Goal: Task Accomplishment & Management: Use online tool/utility

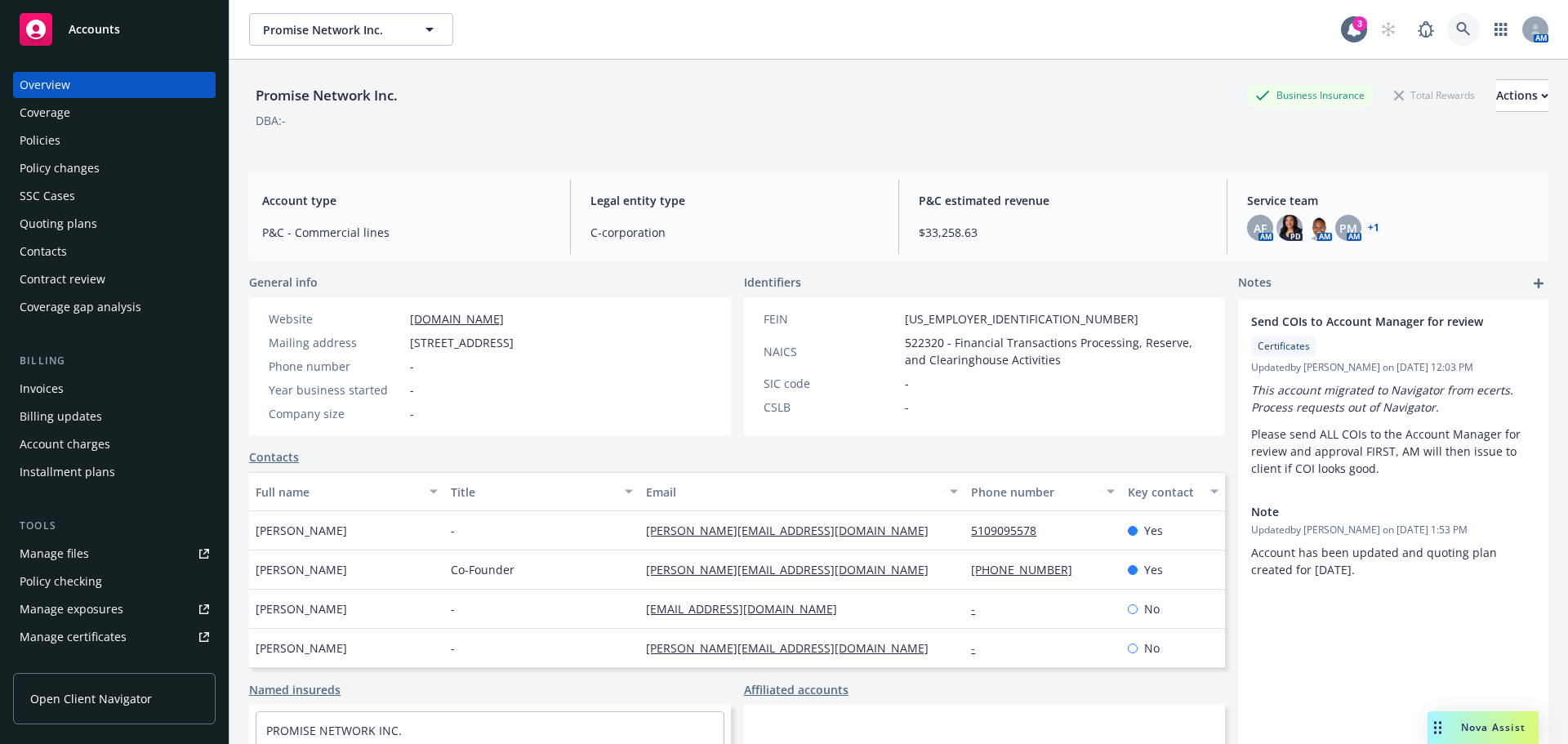
click at [1454, 15] on link at bounding box center [1464, 29] width 33 height 33
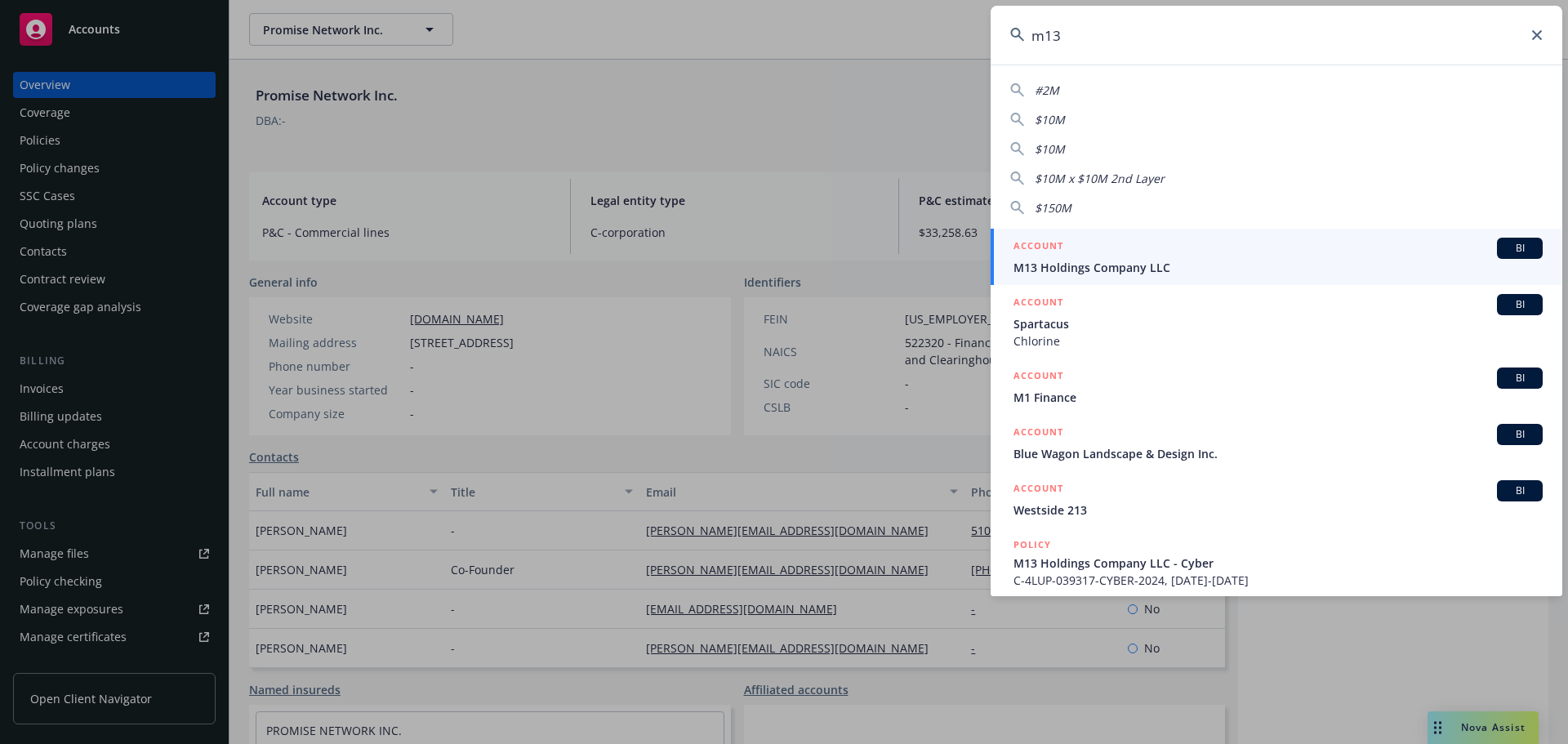
type input "m13"
click at [1181, 260] on span "M13 Holdings Company LLC" at bounding box center [1278, 268] width 529 height 18
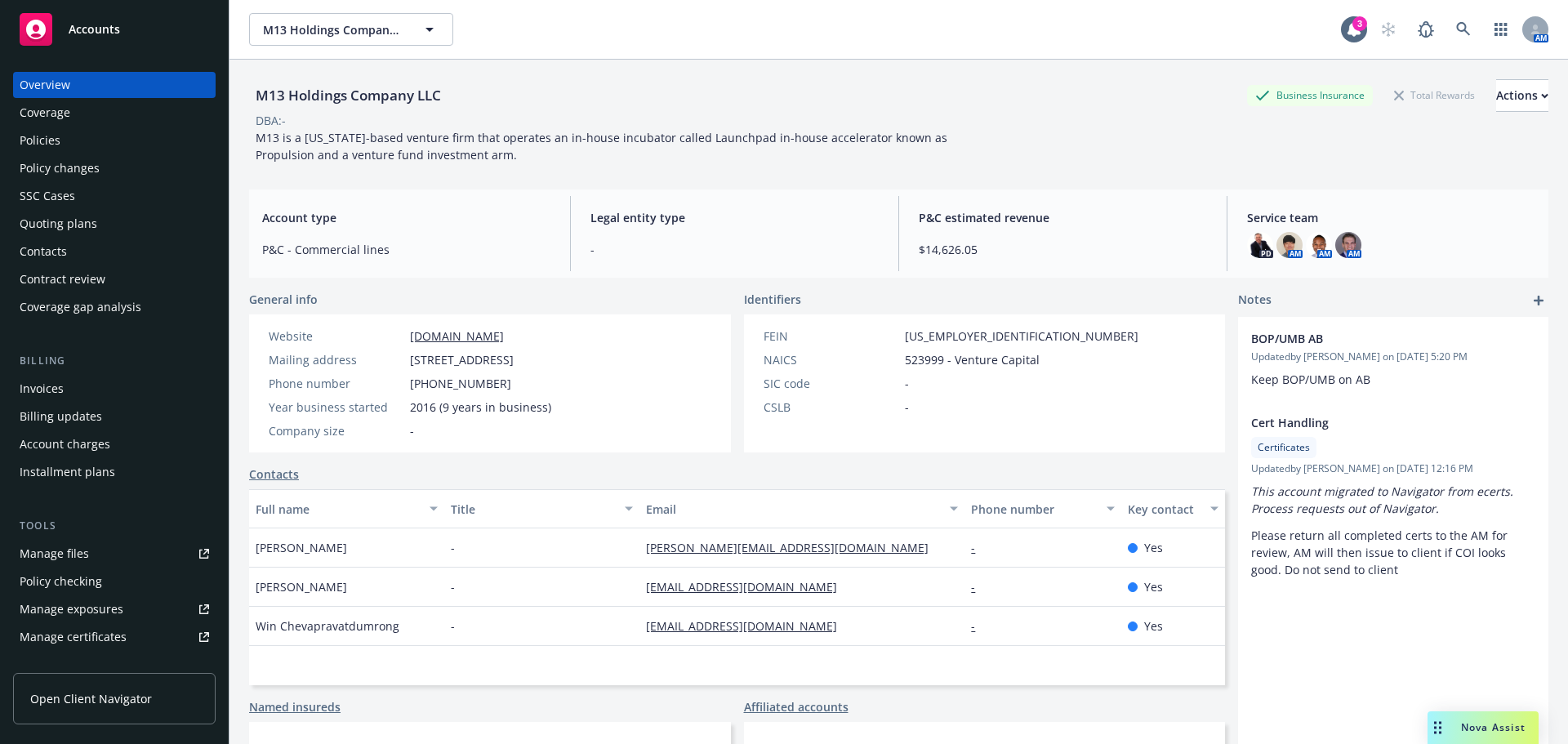
click at [45, 140] on div "Policies" at bounding box center [40, 140] width 41 height 26
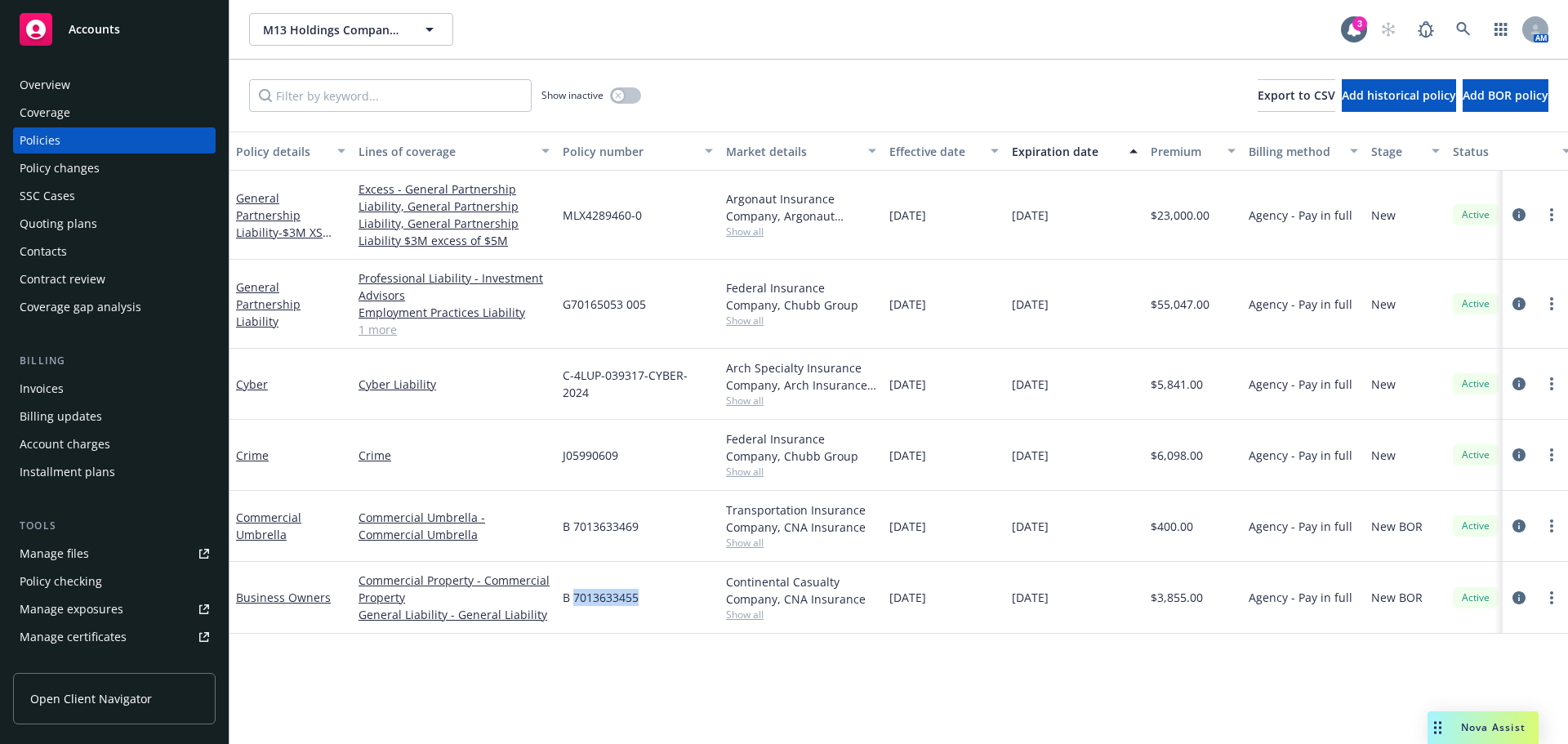
drag, startPoint x: 641, startPoint y: 599, endPoint x: 574, endPoint y: 606, distance: 67.4
click at [574, 606] on div "B 7013633455" at bounding box center [638, 598] width 164 height 72
copy span "7013633455"
click at [768, 68] on div "Show inactive Export to CSV Add historical policy Add BOR policy" at bounding box center [898, 96] width 1339 height 72
click at [283, 597] on link "Business Owners" at bounding box center [283, 598] width 95 height 16
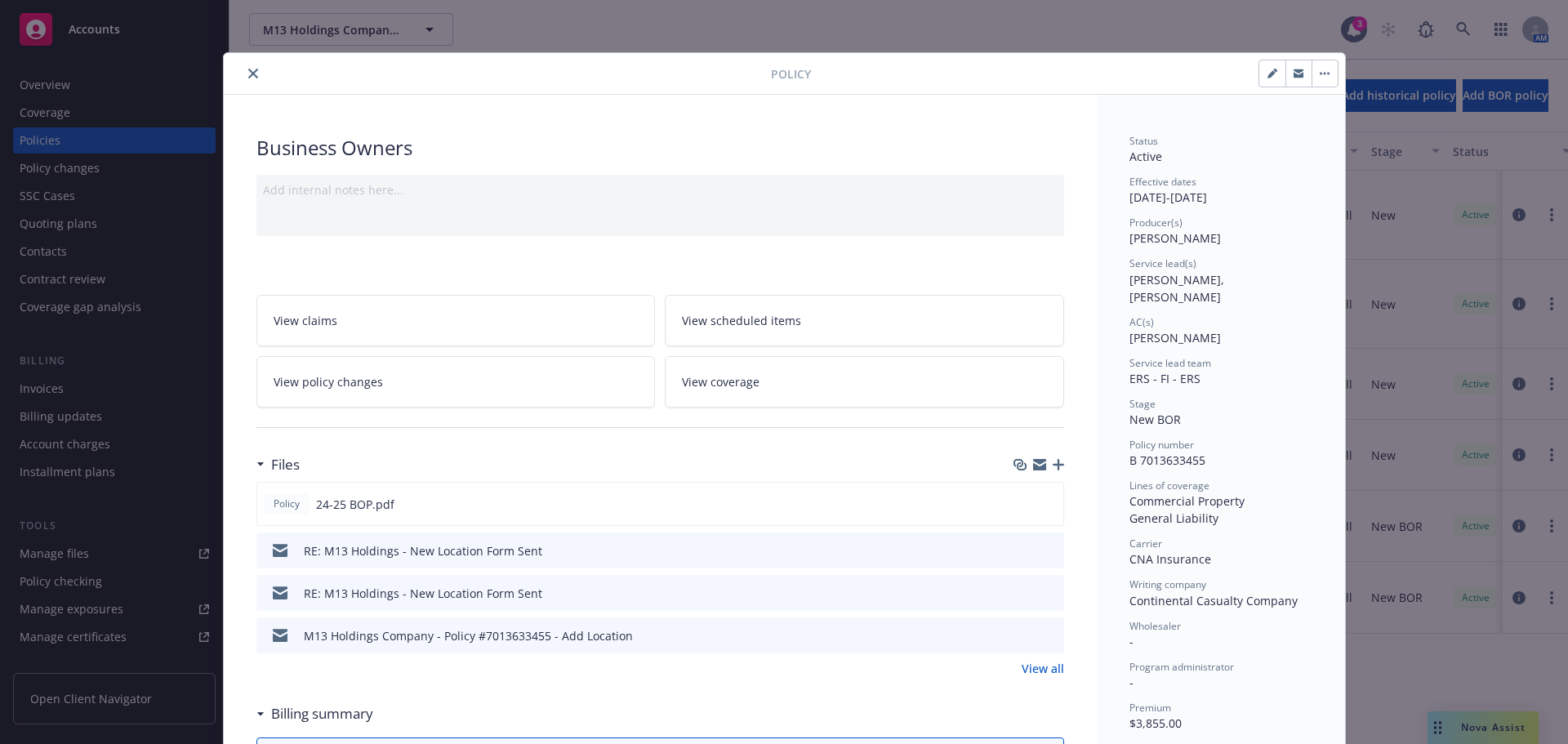
click at [1041, 637] on icon "preview file" at bounding box center [1048, 635] width 15 height 12
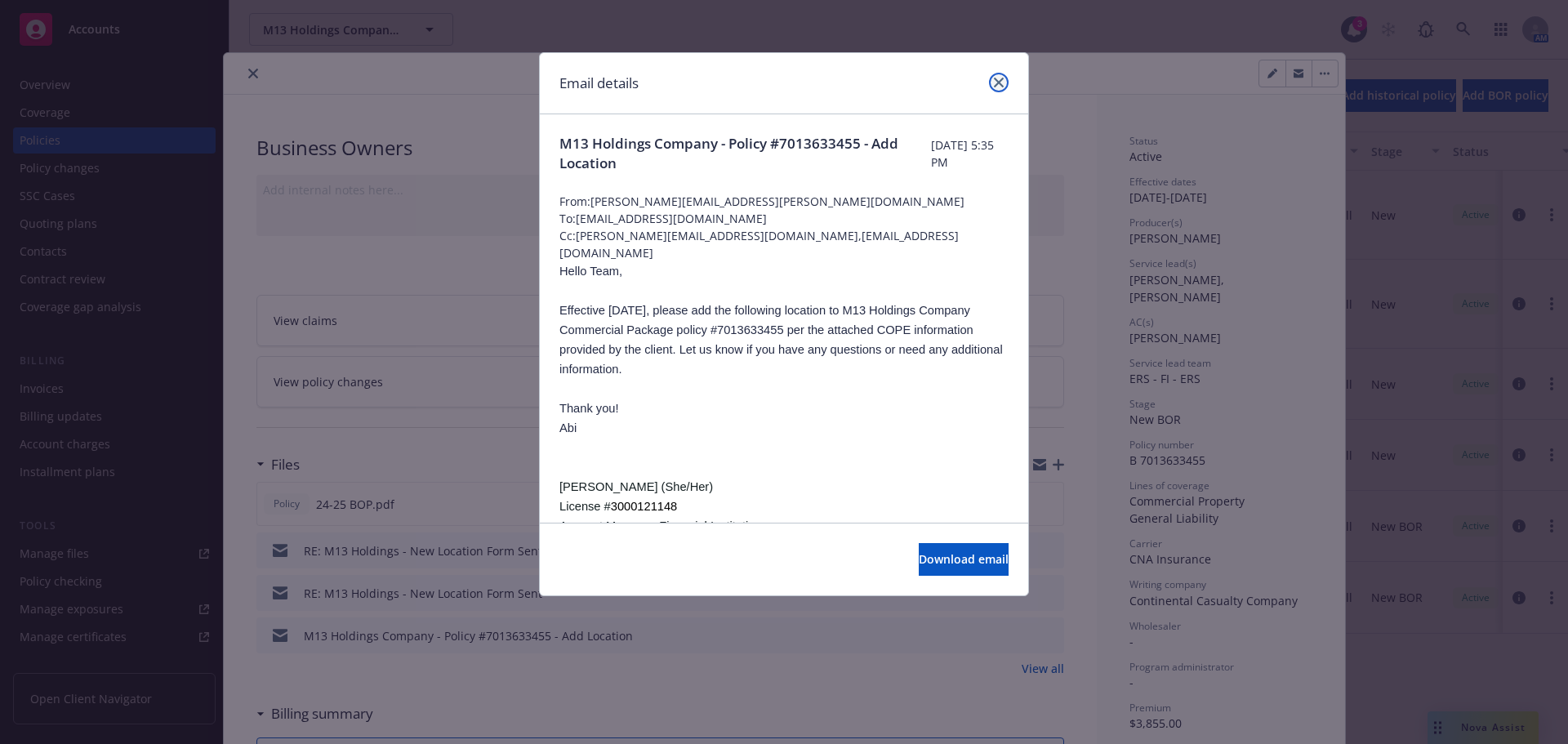
click at [1002, 81] on icon "close" at bounding box center [999, 83] width 10 height 10
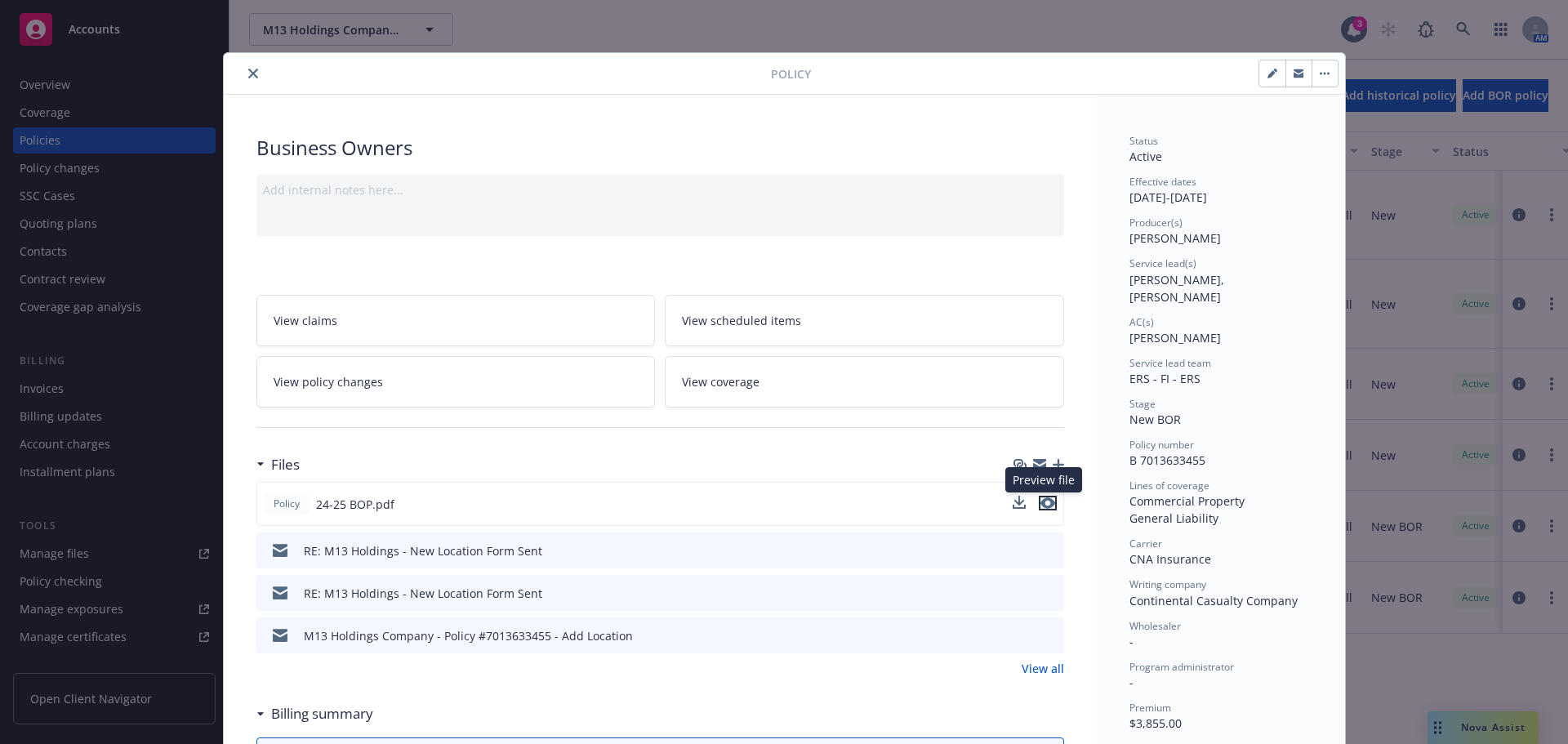
click at [1043, 501] on icon "preview file" at bounding box center [1047, 503] width 15 height 12
click at [1034, 468] on icon "button" at bounding box center [1039, 467] width 13 height 8
click at [255, 77] on button "close" at bounding box center [254, 73] width 20 height 20
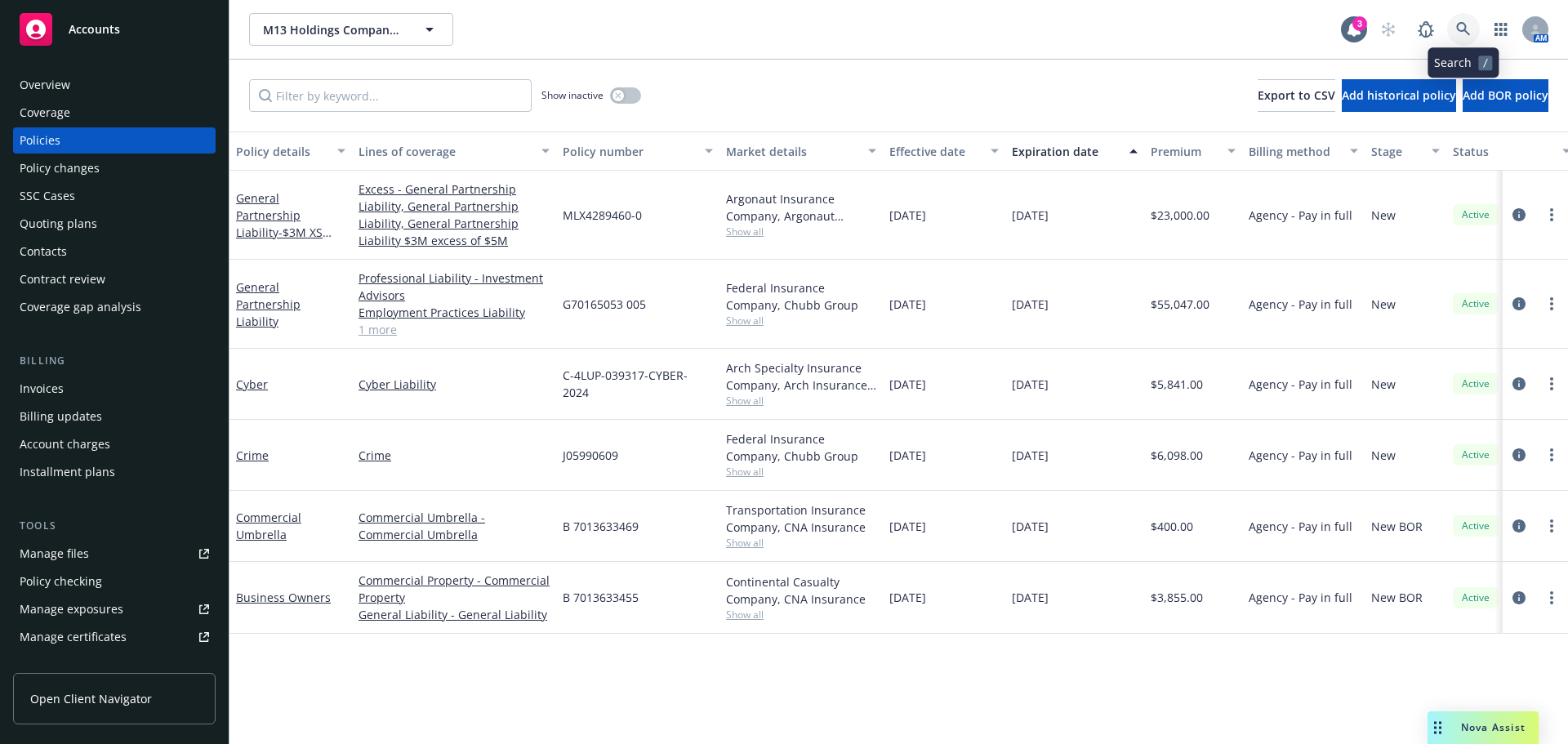
click at [1467, 33] on icon at bounding box center [1464, 29] width 15 height 15
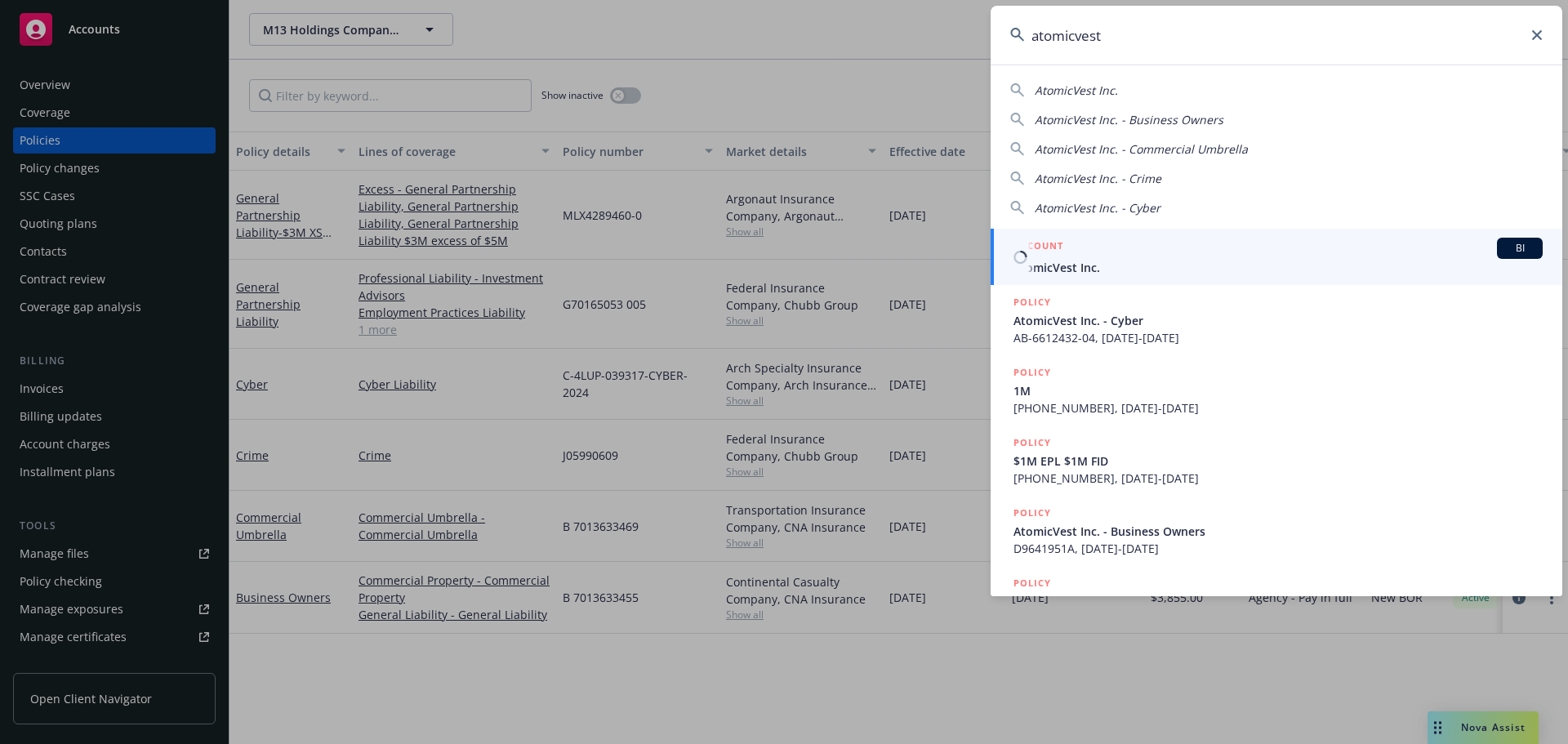
type input "atomicvest"
click at [1069, 250] on div "ACCOUNT BI" at bounding box center [1278, 249] width 529 height 21
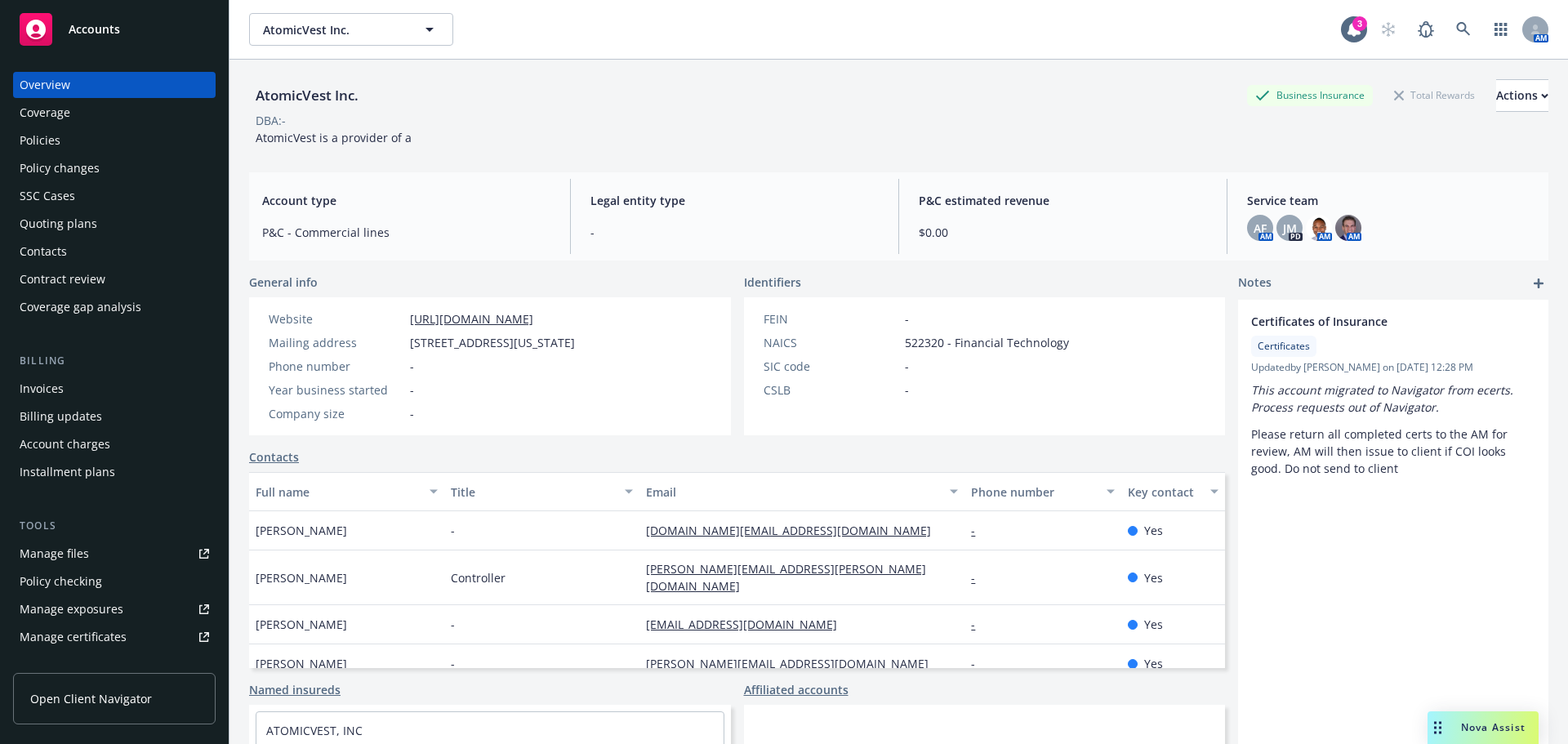
click at [67, 138] on div "Policies" at bounding box center [114, 140] width 189 height 26
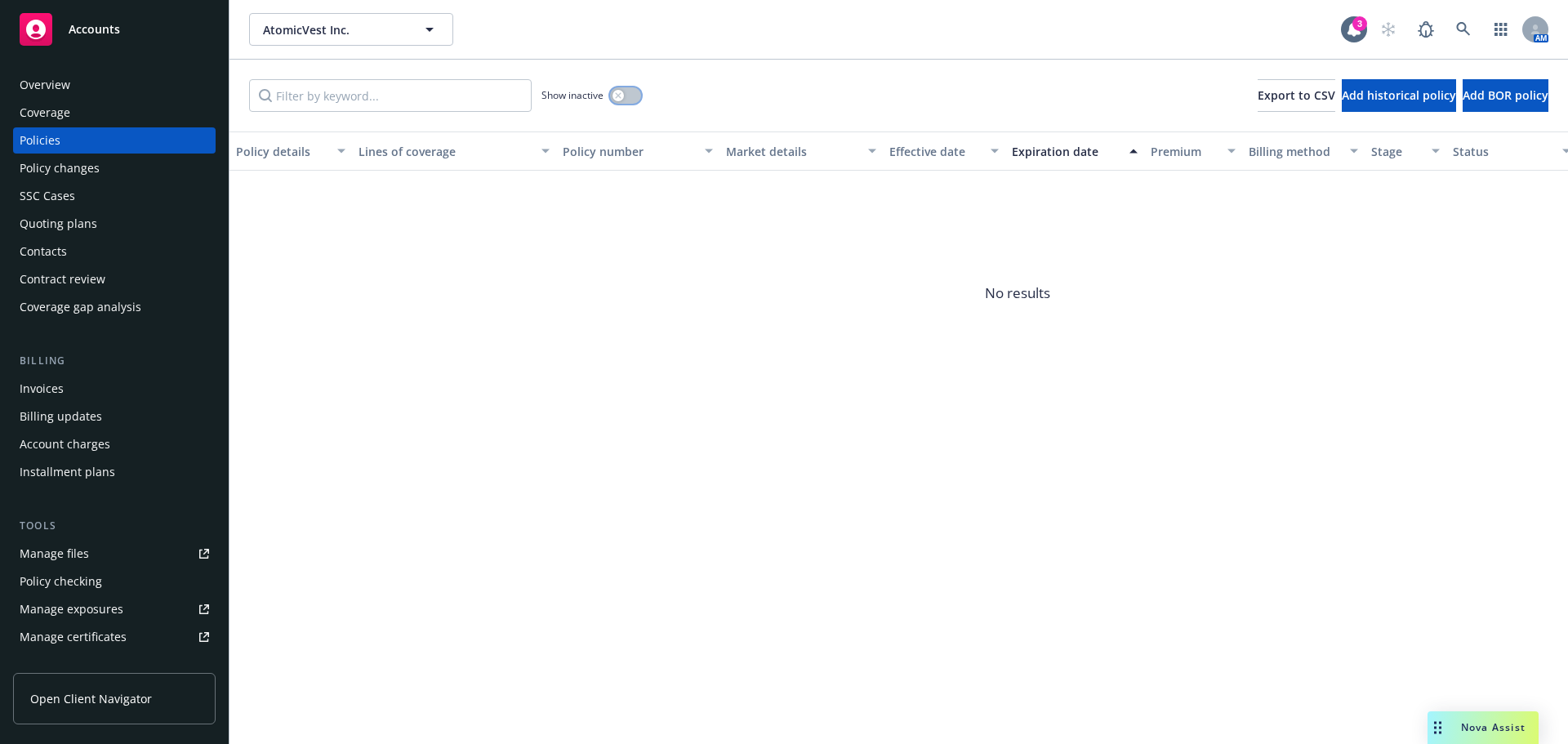
click at [632, 101] on button "button" at bounding box center [626, 96] width 31 height 17
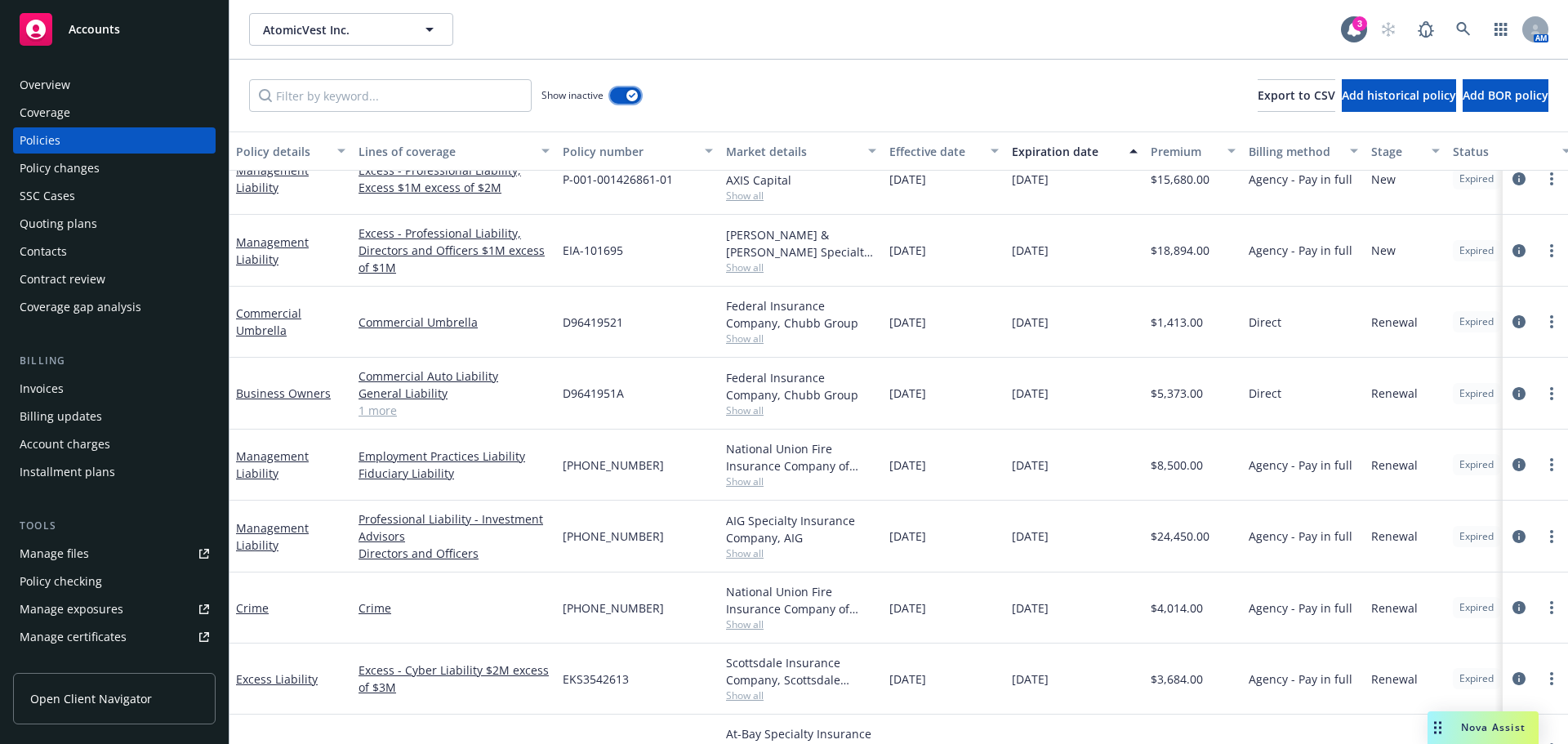
scroll to position [1448, 0]
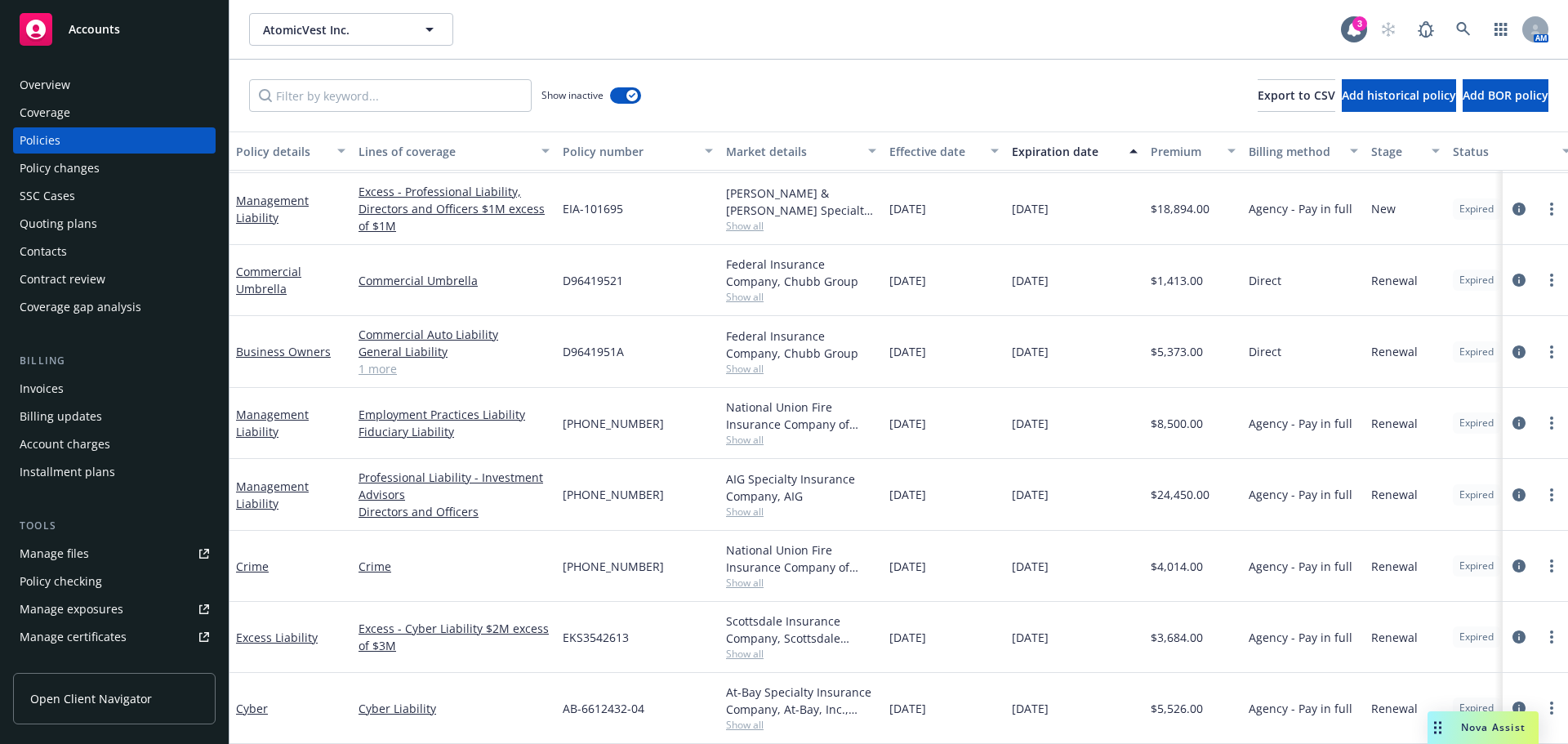
click at [52, 35] on rect at bounding box center [36, 29] width 33 height 33
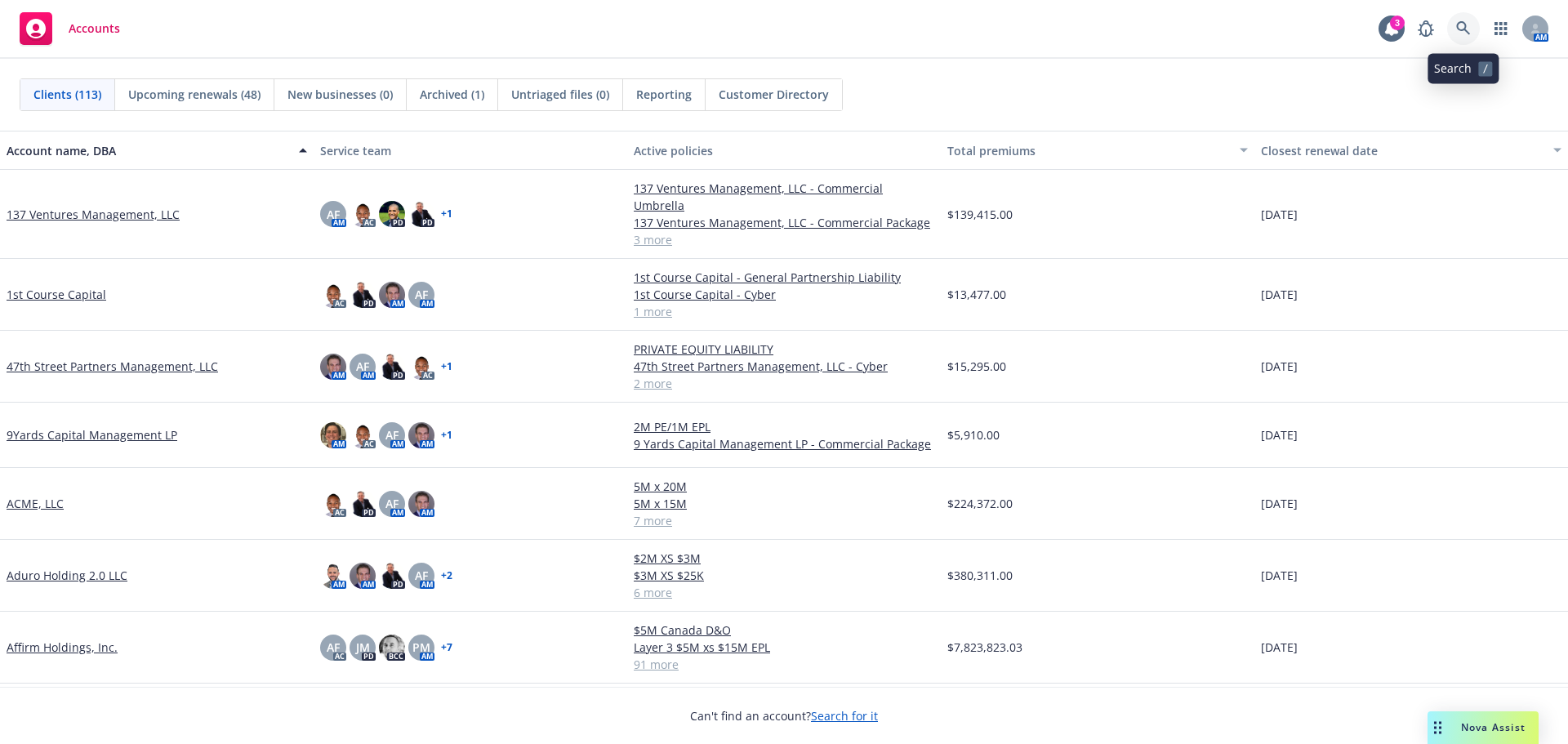
click at [1466, 25] on icon at bounding box center [1464, 28] width 14 height 14
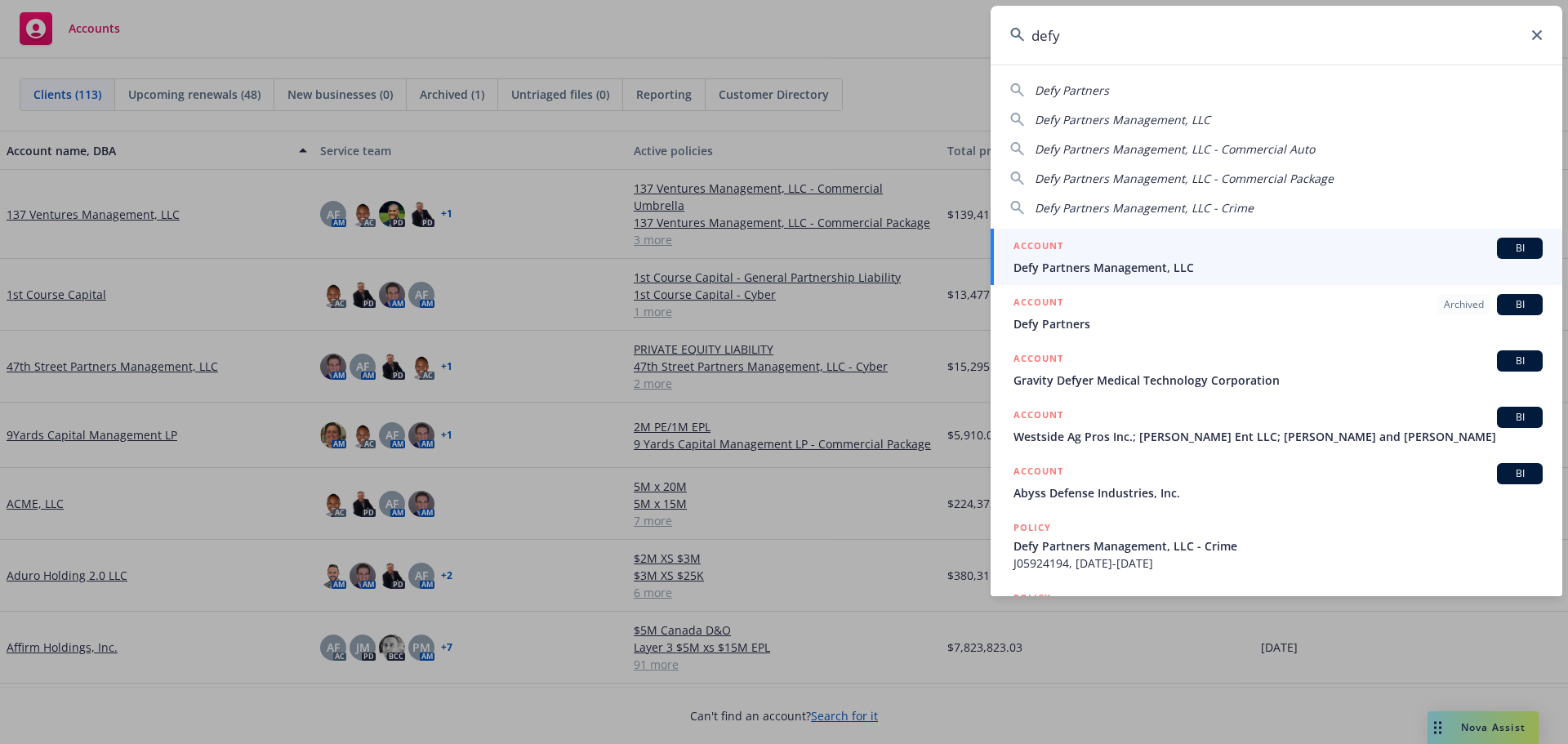
type input "defy"
click at [1111, 252] on div "ACCOUNT BI" at bounding box center [1278, 249] width 529 height 21
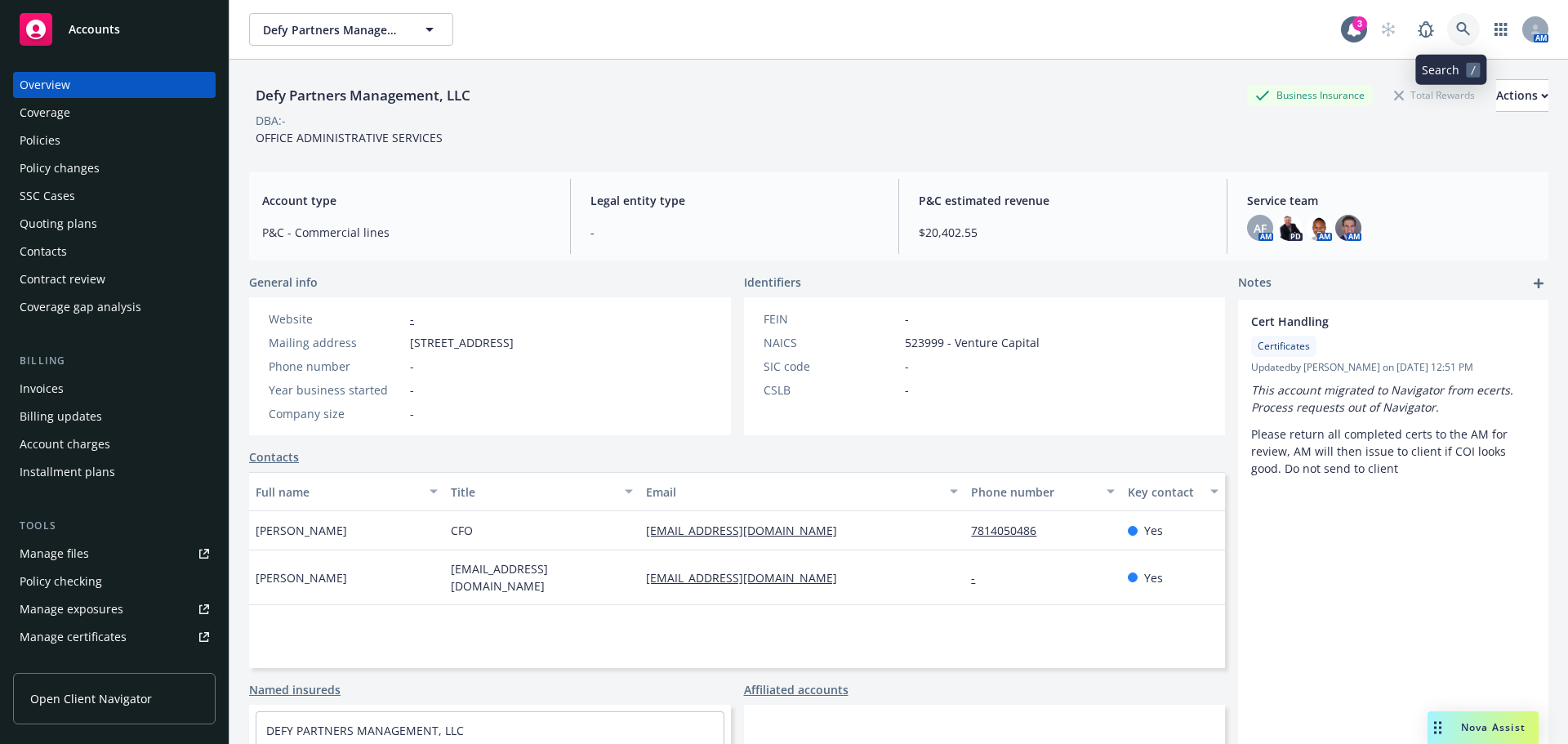
click at [1447, 39] on link at bounding box center [1464, 29] width 33 height 33
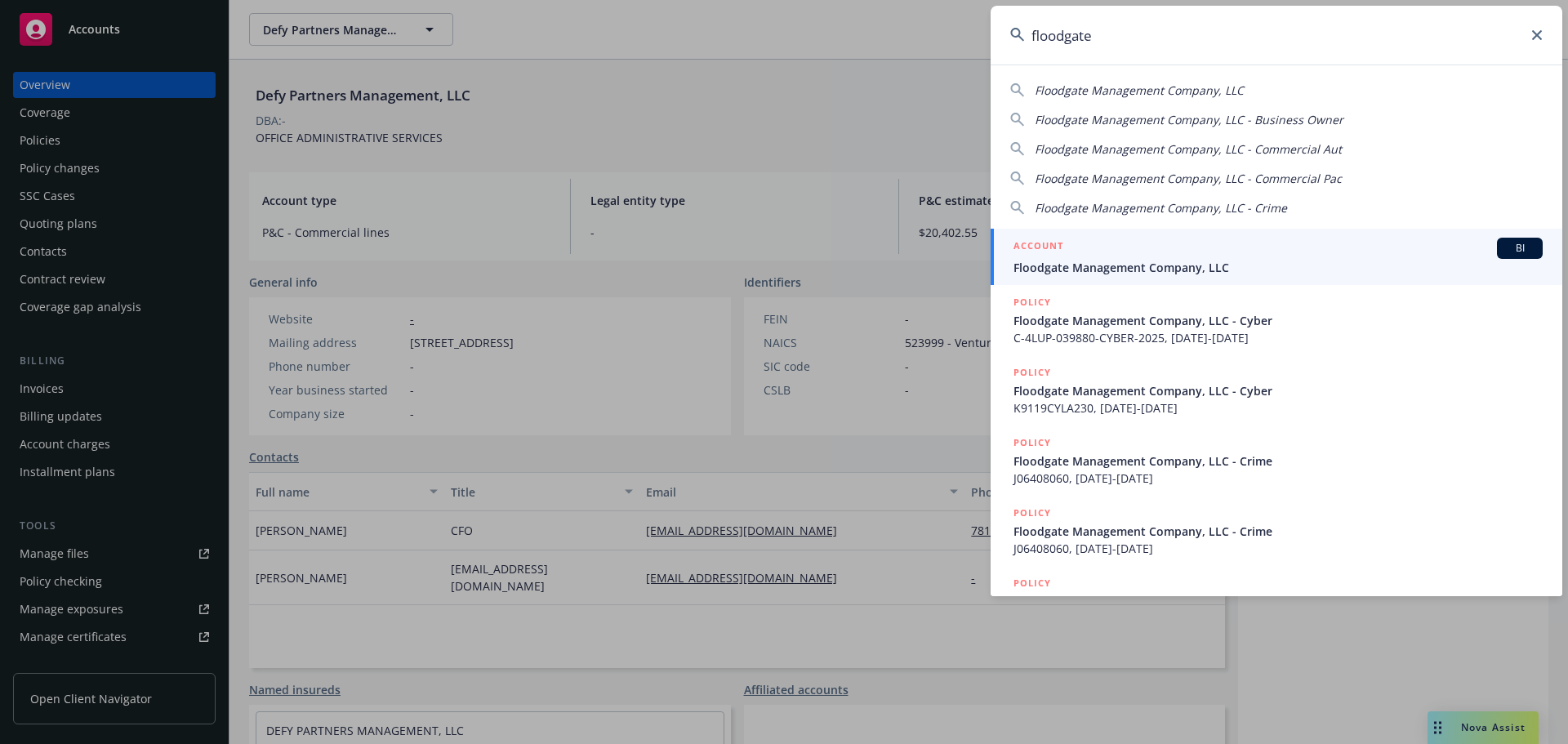
type input "floodgate"
click at [1183, 255] on div "ACCOUNT BI" at bounding box center [1278, 249] width 529 height 21
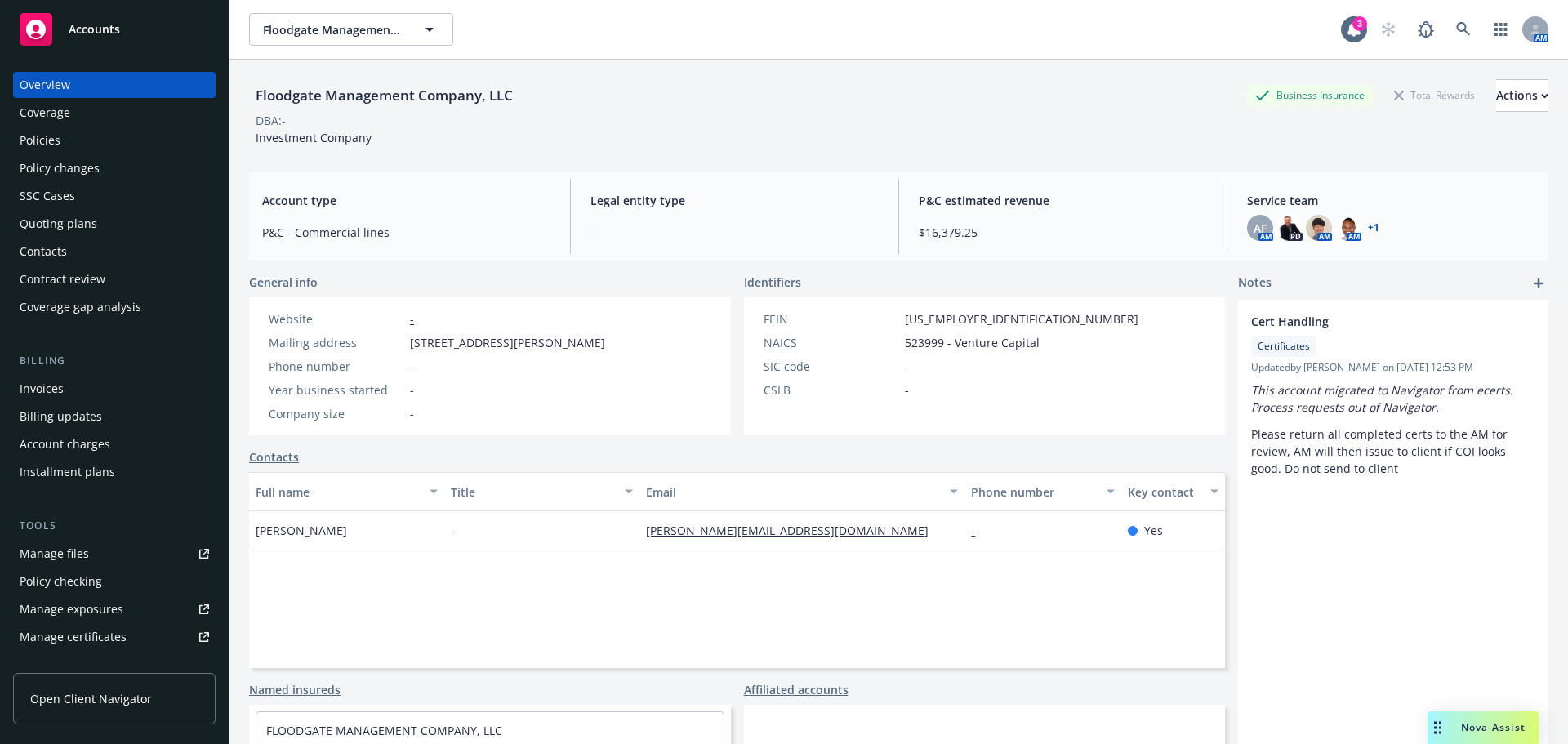
click at [102, 31] on span "Accounts" at bounding box center [94, 28] width 52 height 13
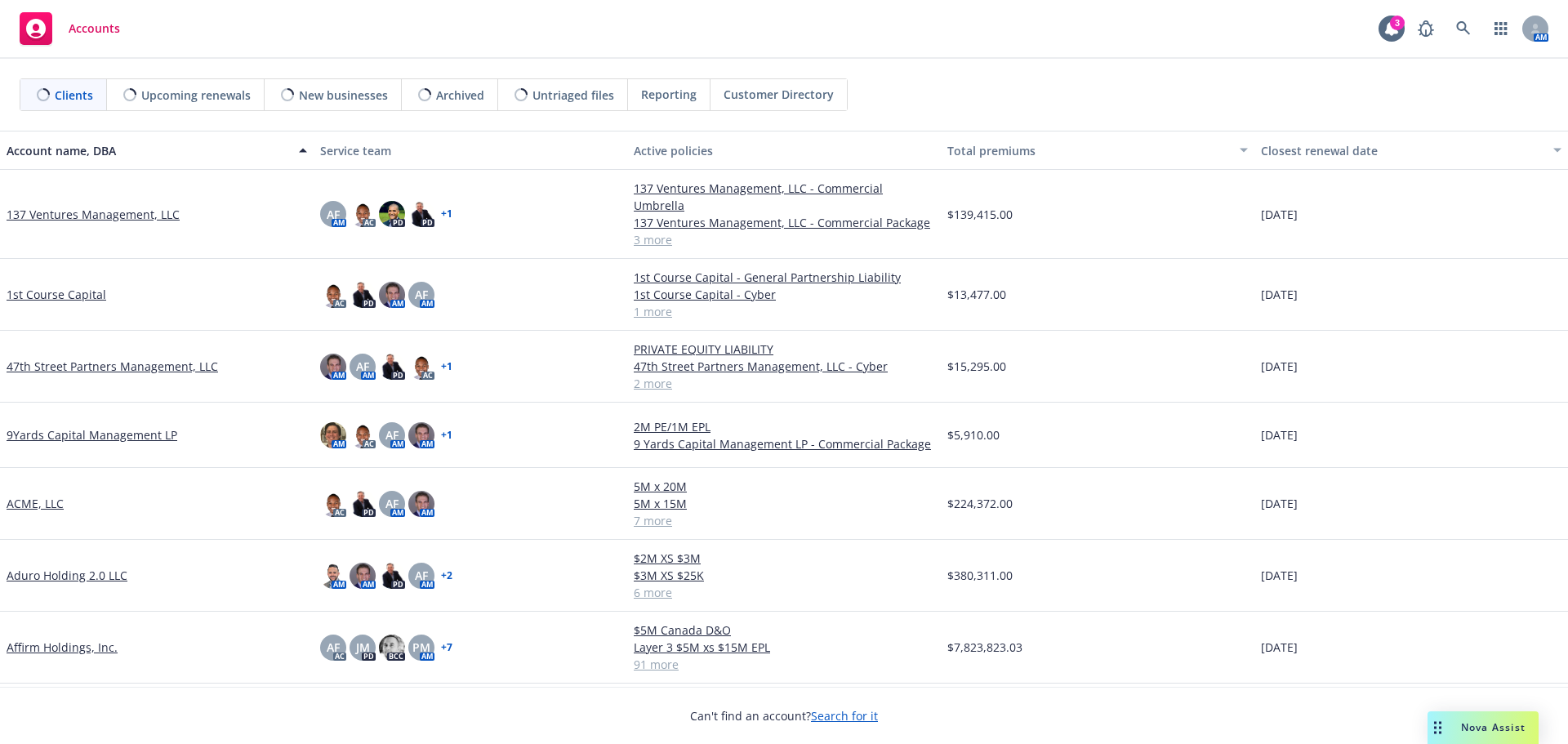
click at [667, 97] on span "Reporting" at bounding box center [669, 95] width 56 height 18
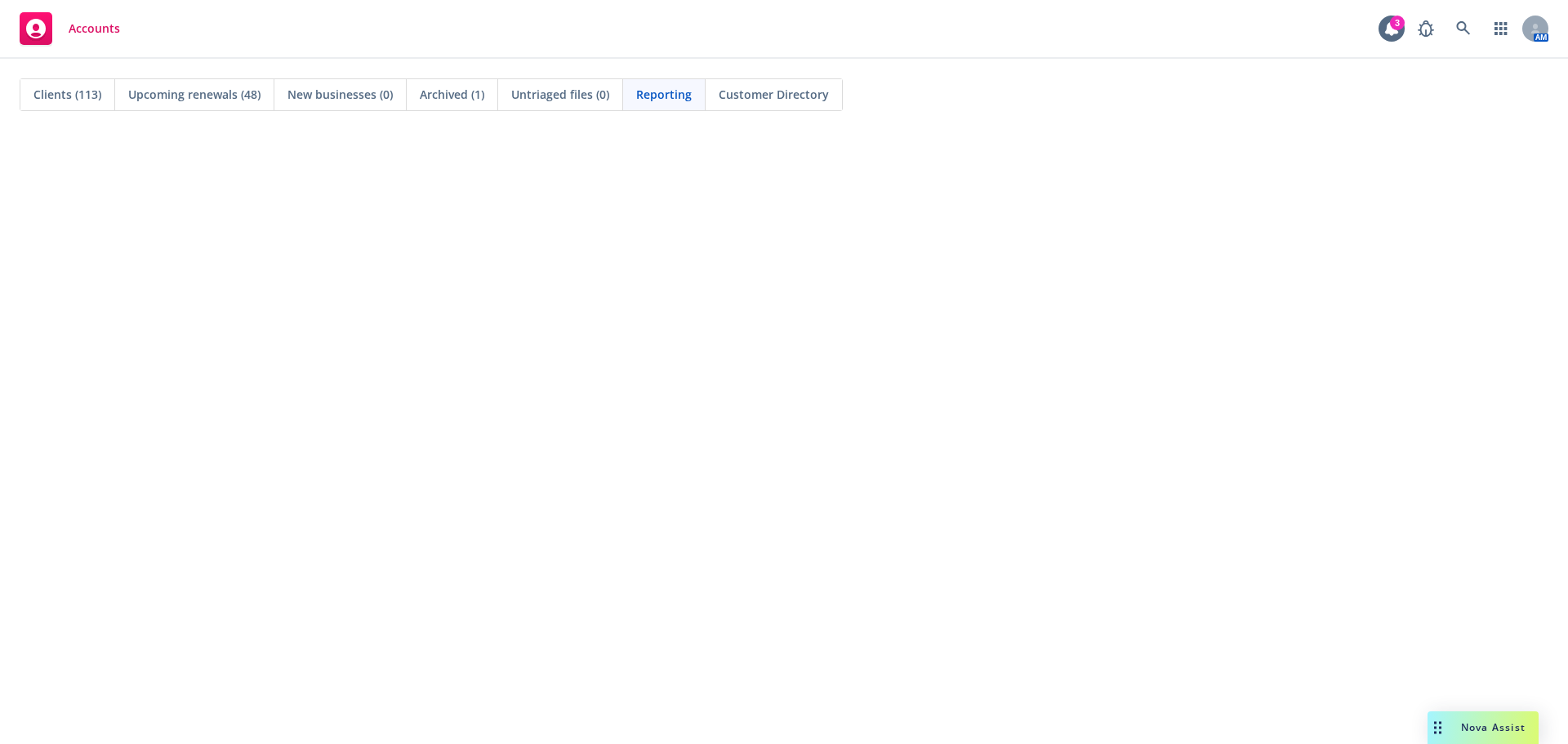
click at [64, 87] on span "Clients (113)" at bounding box center [67, 95] width 68 height 18
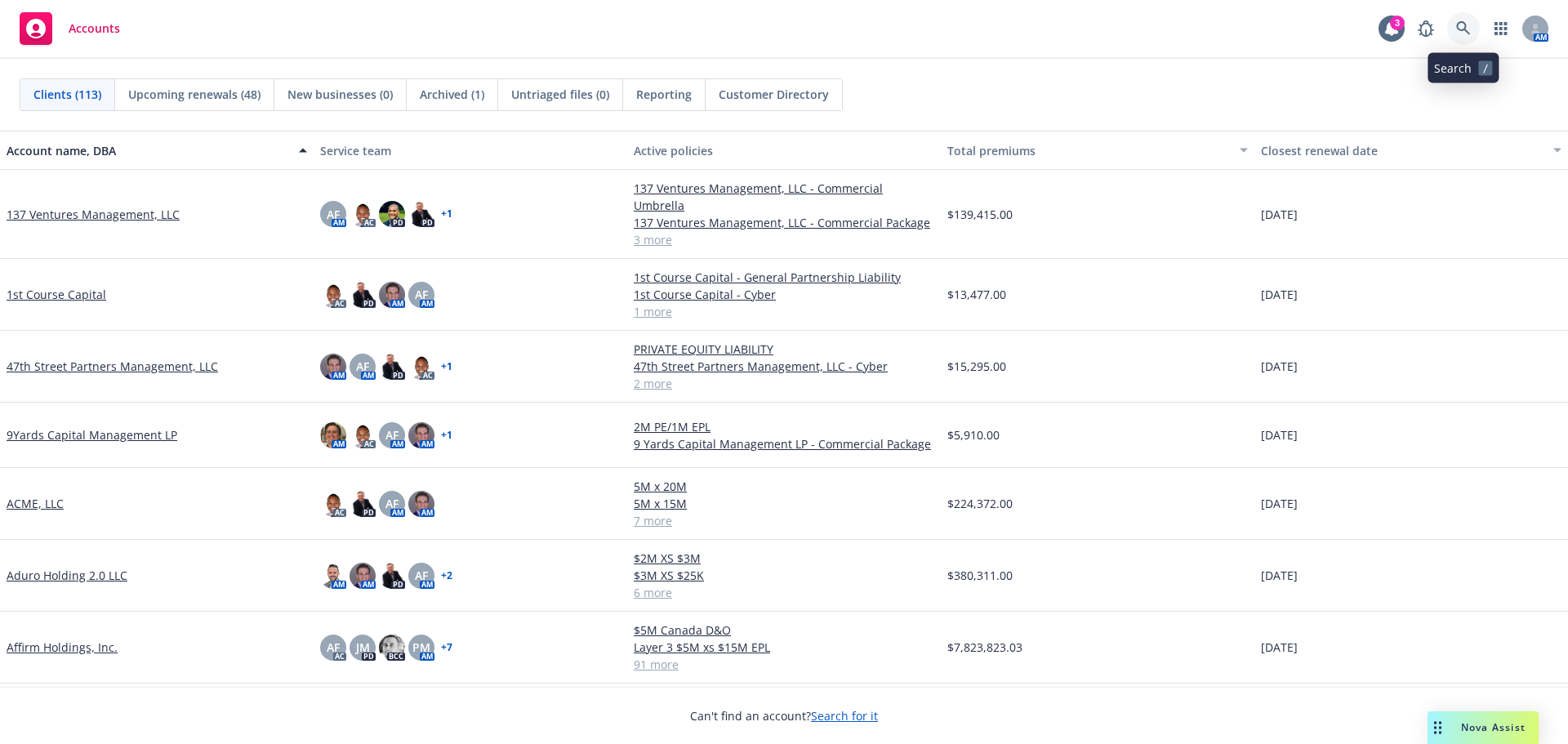
click at [1464, 27] on icon at bounding box center [1464, 28] width 15 height 15
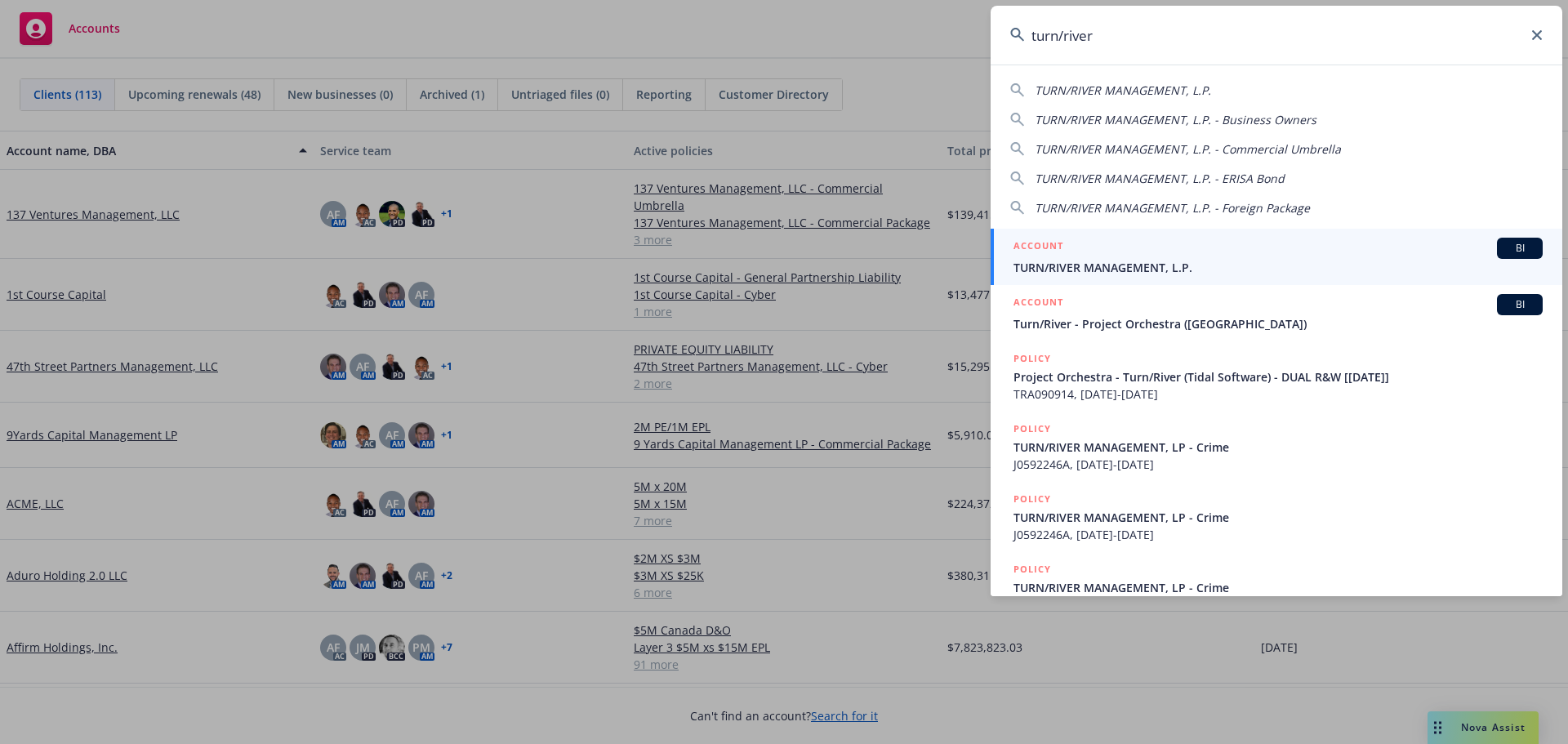
type input "turn/river"
click at [1013, 258] on link "ACCOUNT BI TURN/RIVER MANAGEMENT, L.P." at bounding box center [1276, 257] width 571 height 57
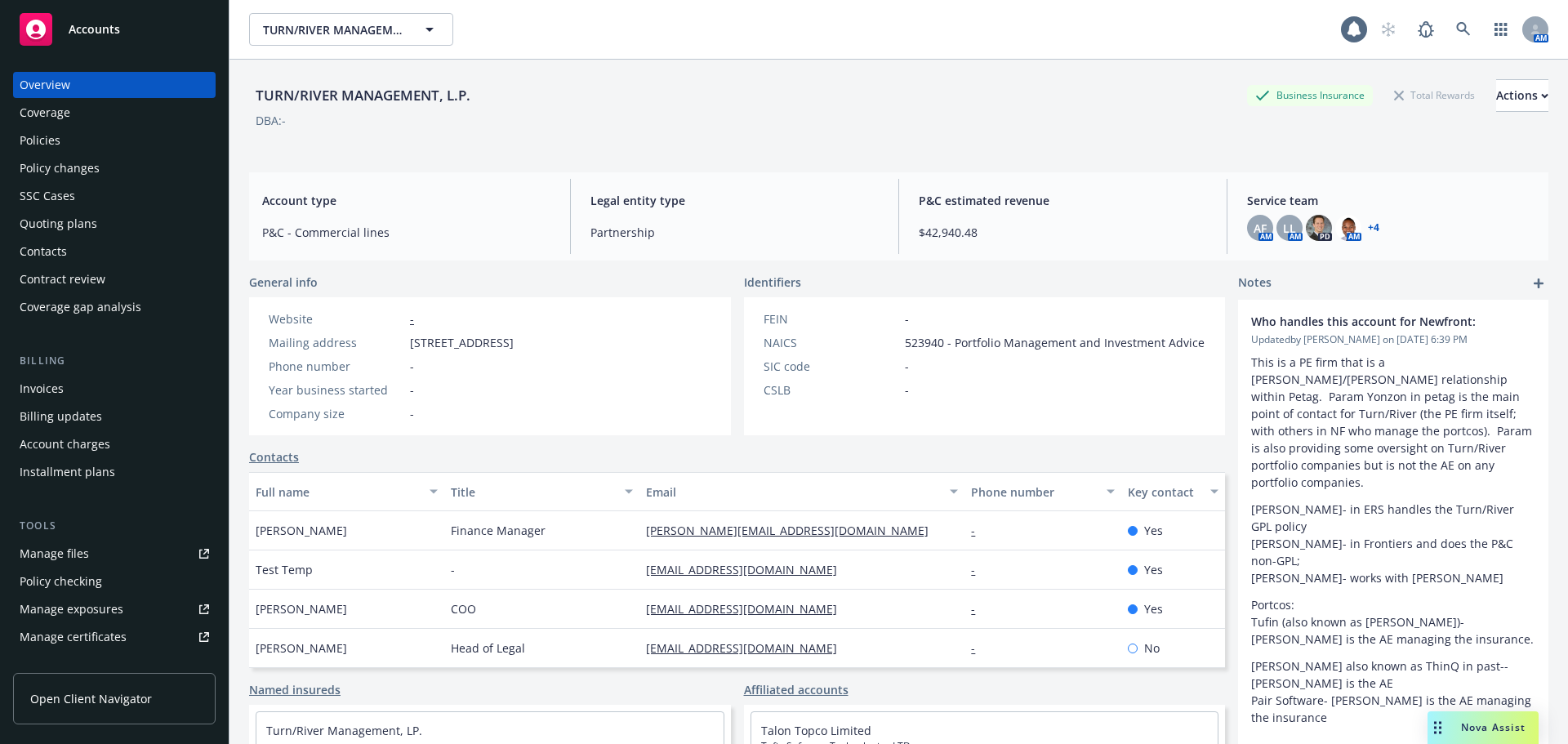
click at [45, 222] on div "Quoting plans" at bounding box center [59, 223] width 78 height 26
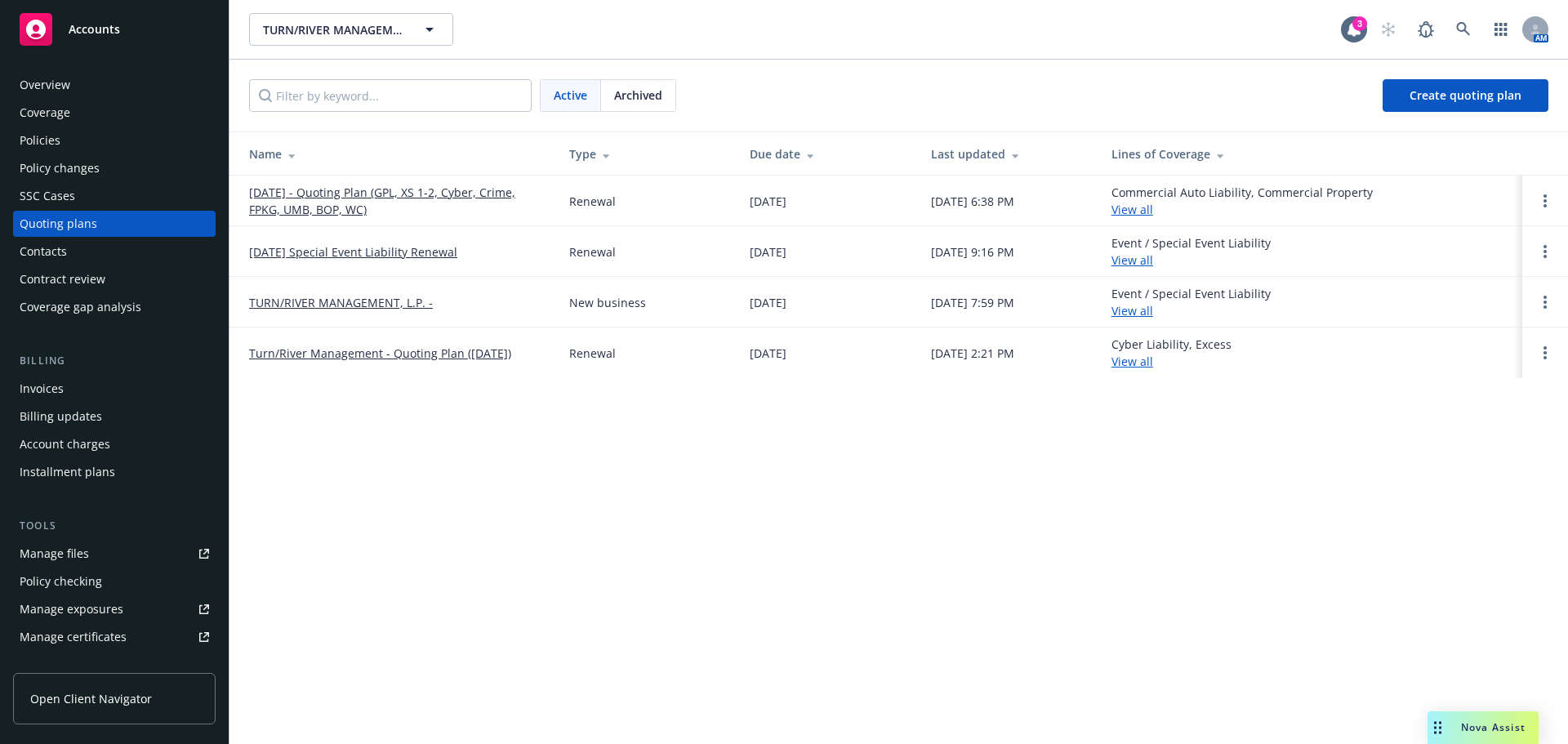
click at [295, 194] on link "[DATE] - Quoting Plan (GPL, XS 1-2, Cyber, Crime, FPKG, UMB, BOP, WC)" at bounding box center [396, 200] width 294 height 34
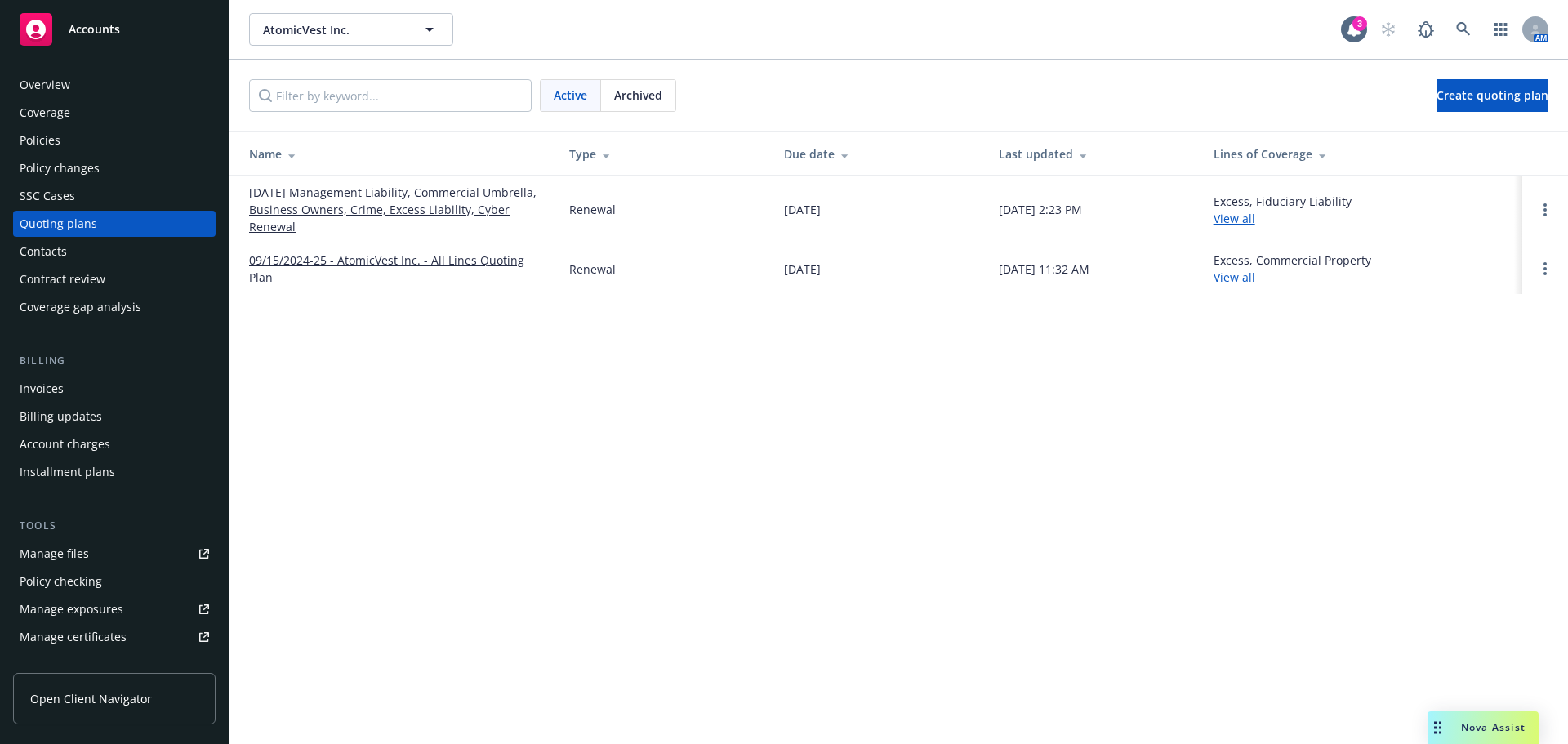
click at [355, 209] on link "09/15/25 Management Liability, Commercial Umbrella, Business Owners, Crime, Exc…" at bounding box center [396, 209] width 294 height 52
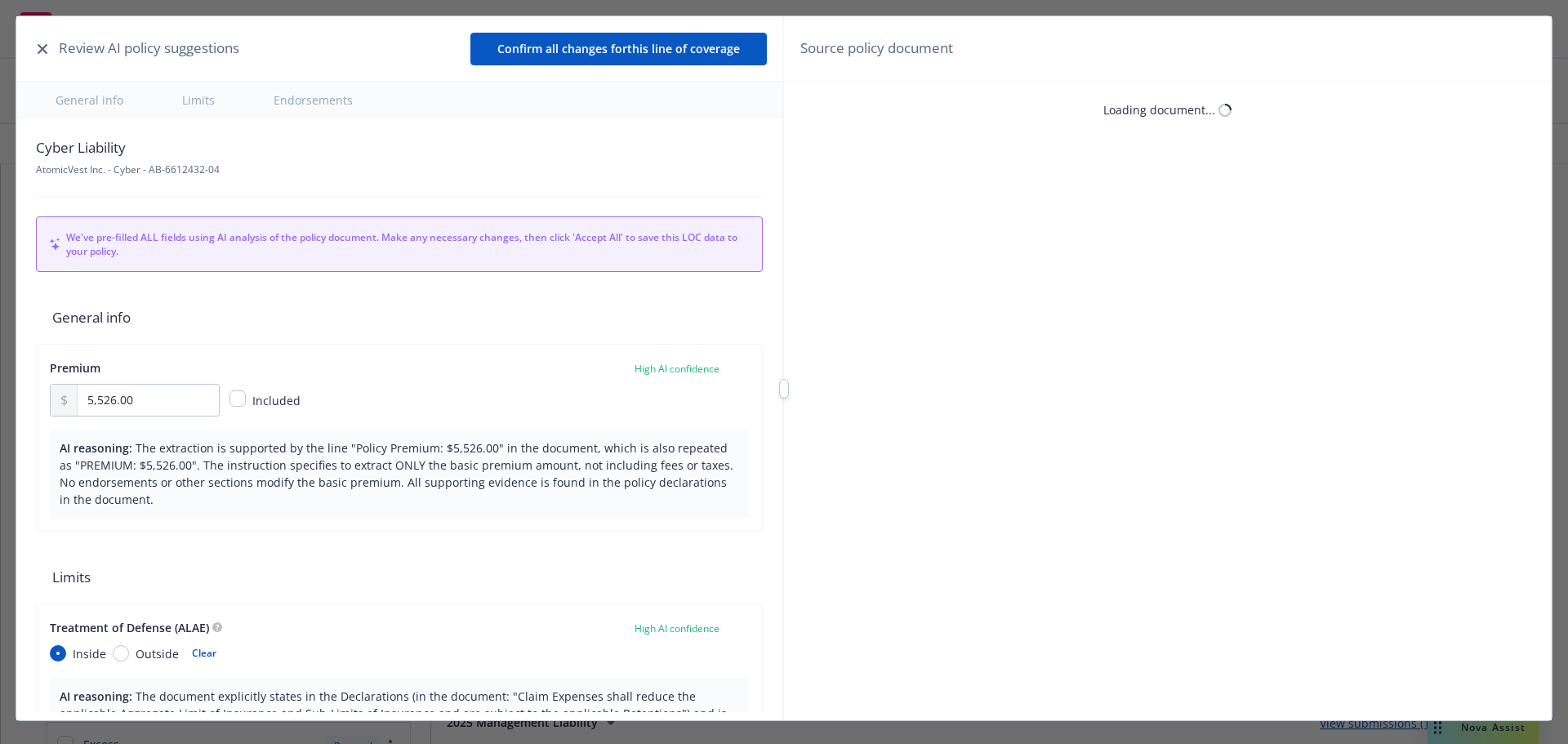
type textarea "x"
click at [36, 46] on button "button" at bounding box center [43, 49] width 20 height 20
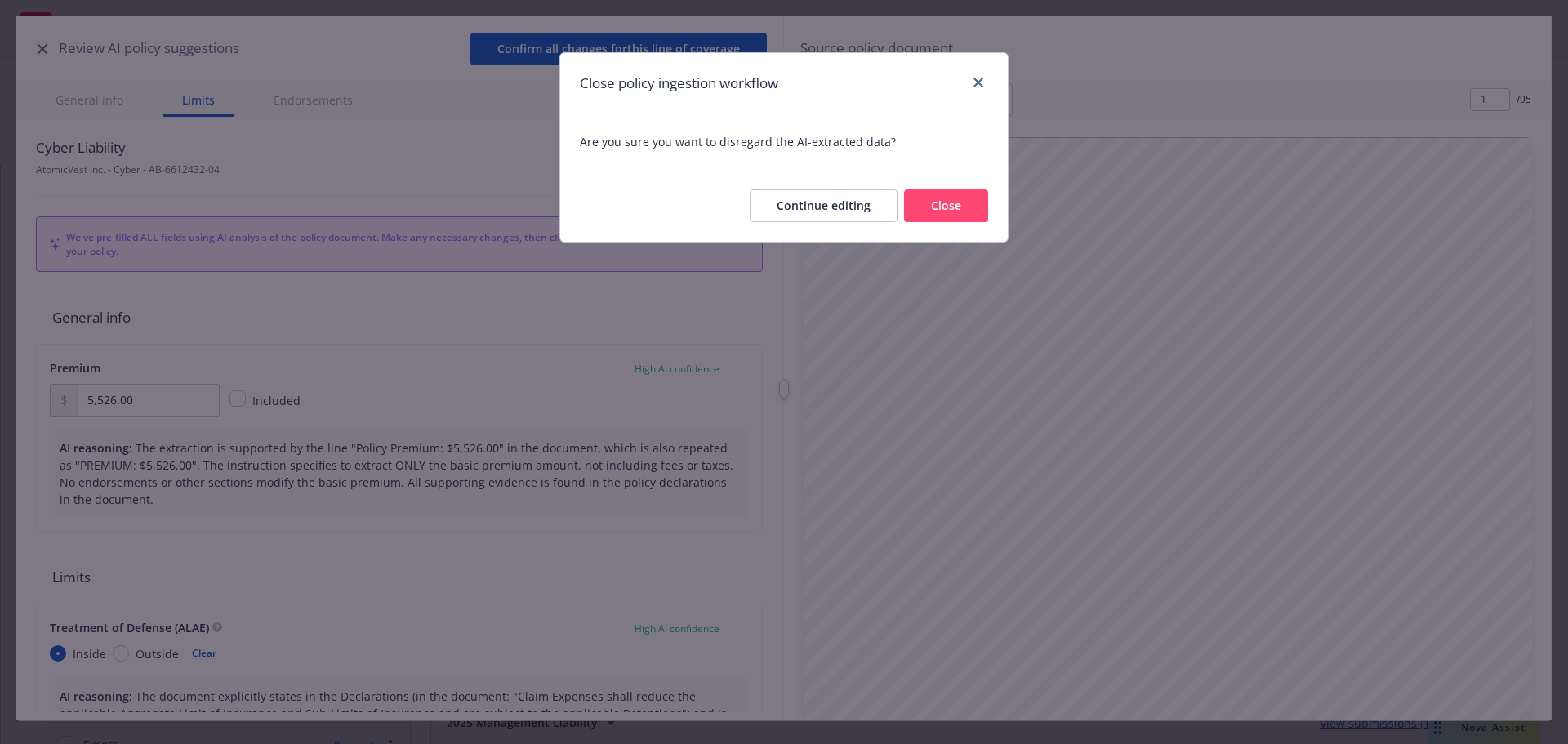
click at [931, 213] on button "Close" at bounding box center [946, 206] width 84 height 33
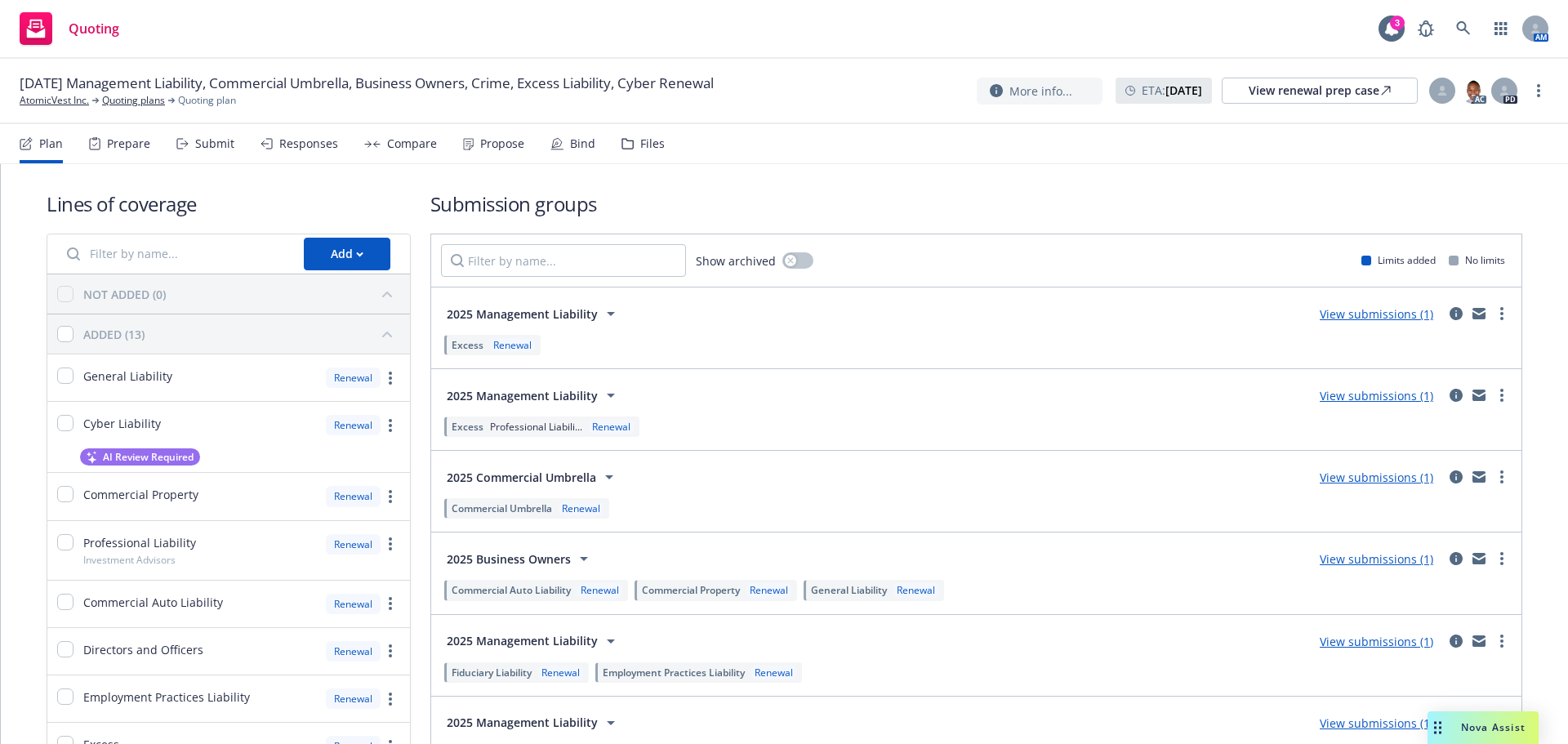
click at [302, 146] on div "Responses" at bounding box center [308, 143] width 59 height 13
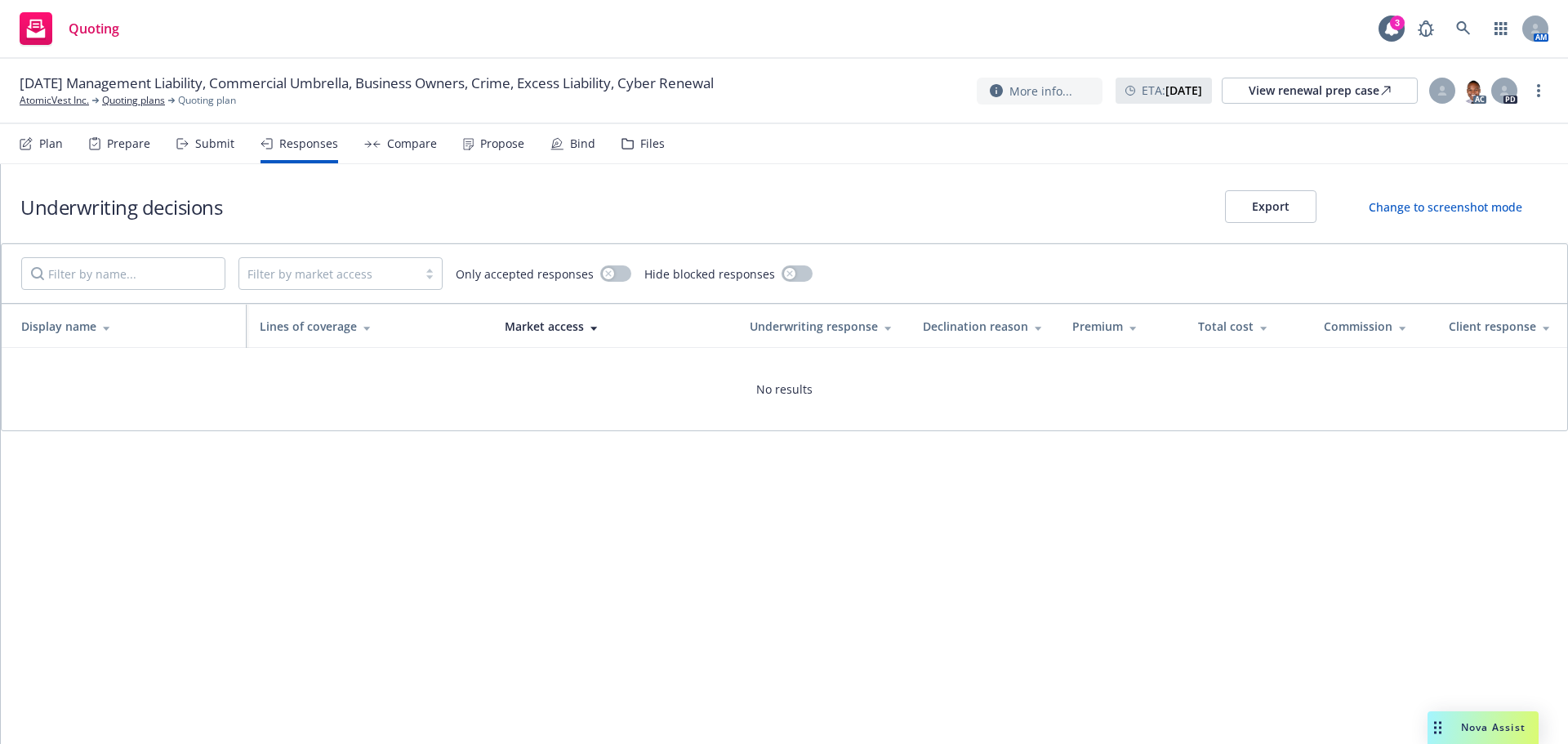
click at [228, 148] on div "Submit" at bounding box center [215, 143] width 39 height 13
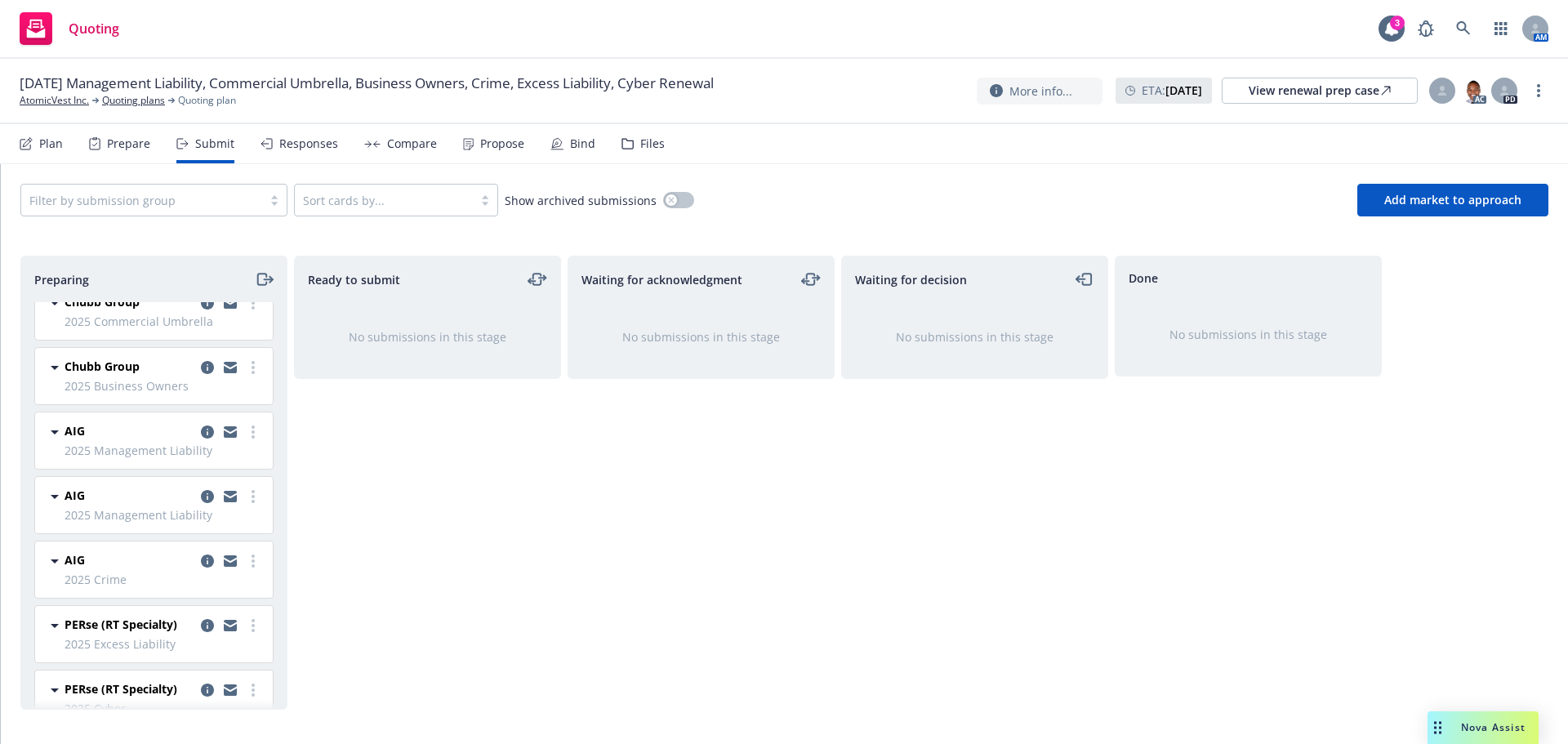
scroll to position [195, 0]
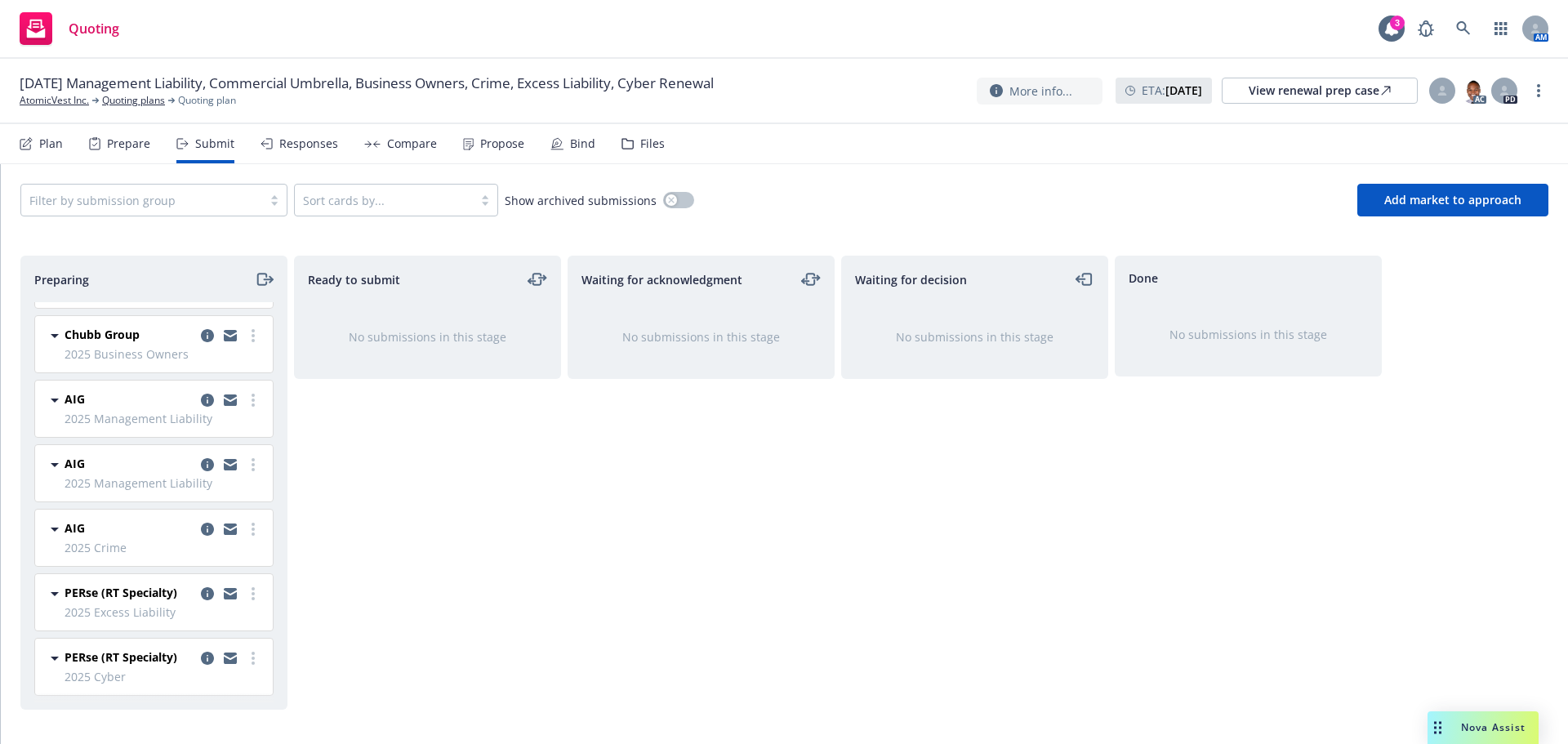
click at [641, 131] on div "Files" at bounding box center [643, 143] width 43 height 39
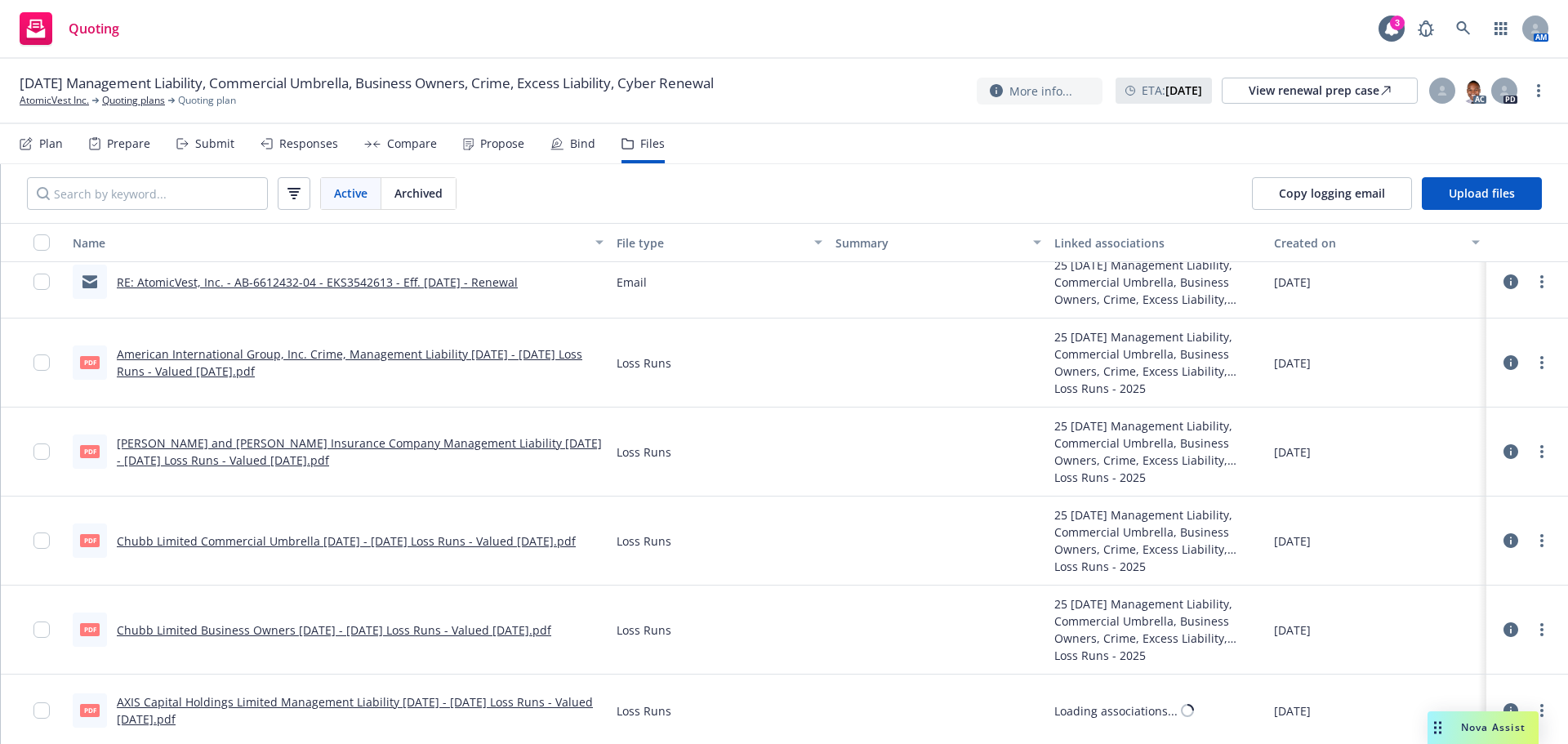
scroll to position [3268, 0]
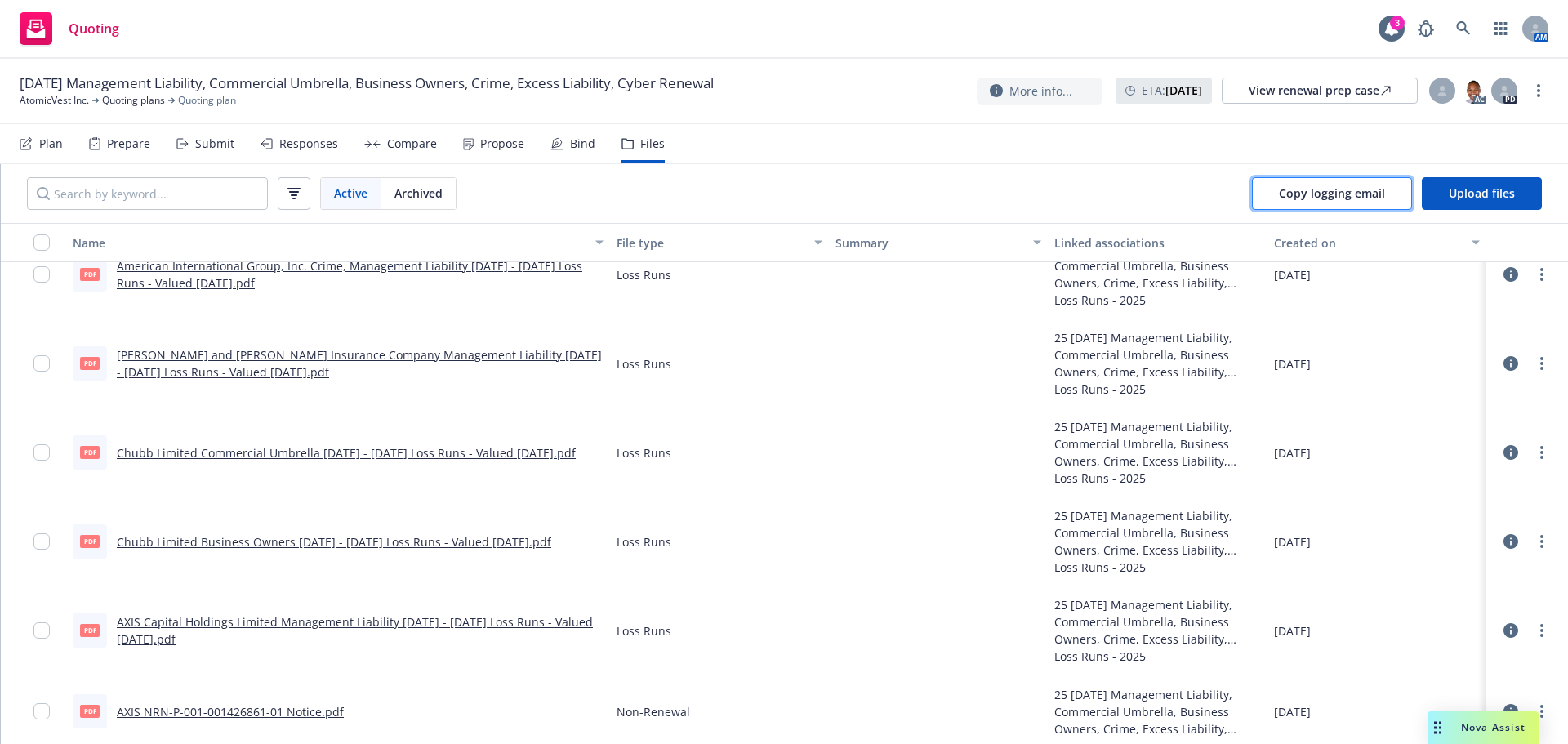
click at [1301, 186] on span "Copy logging email" at bounding box center [1332, 193] width 106 height 16
